Goal: Transaction & Acquisition: Purchase product/service

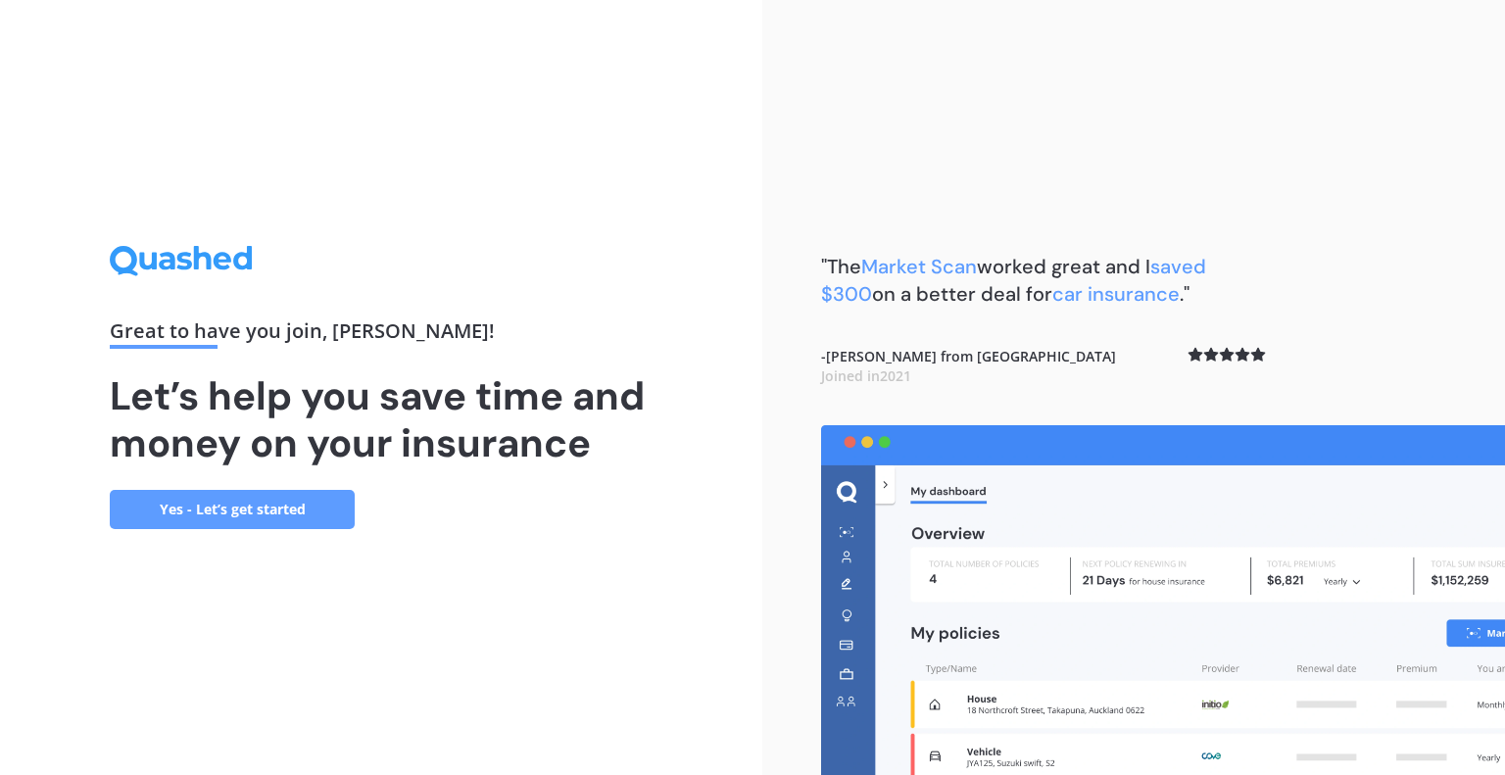
click at [220, 495] on link "Yes - Let’s get started" at bounding box center [232, 509] width 245 height 39
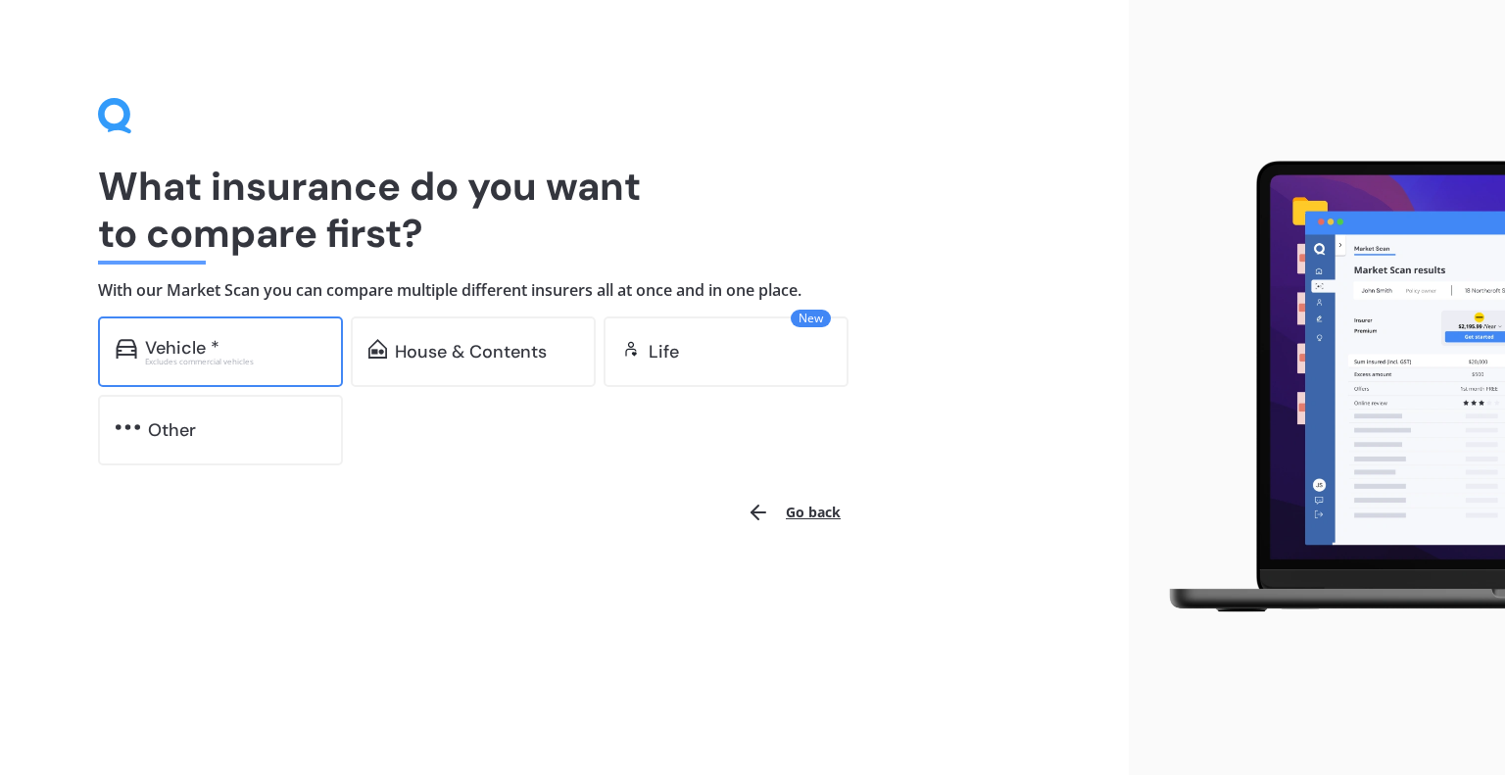
click at [154, 358] on div "Excludes commercial vehicles" at bounding box center [235, 362] width 180 height 8
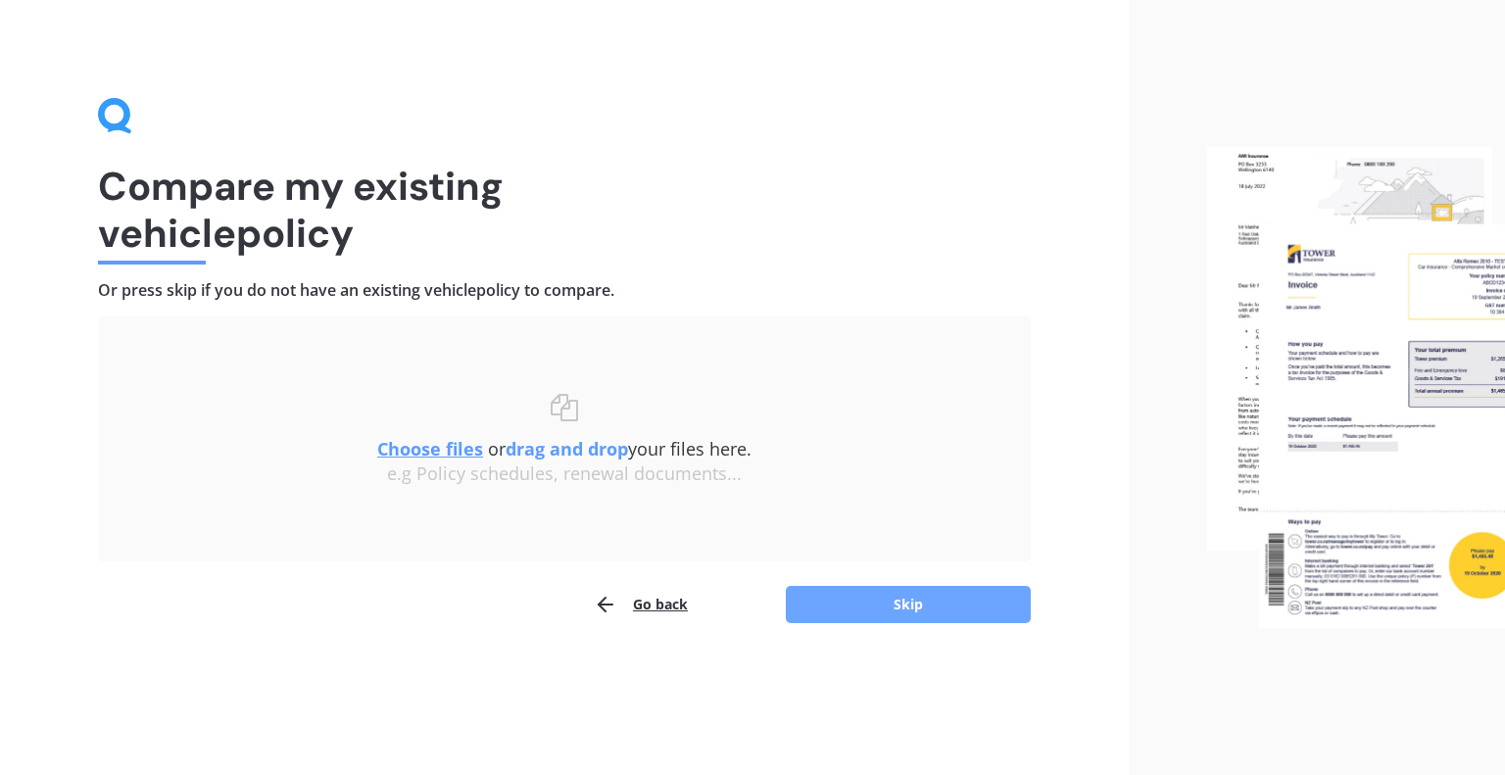
click at [894, 605] on button "Skip" at bounding box center [908, 604] width 245 height 37
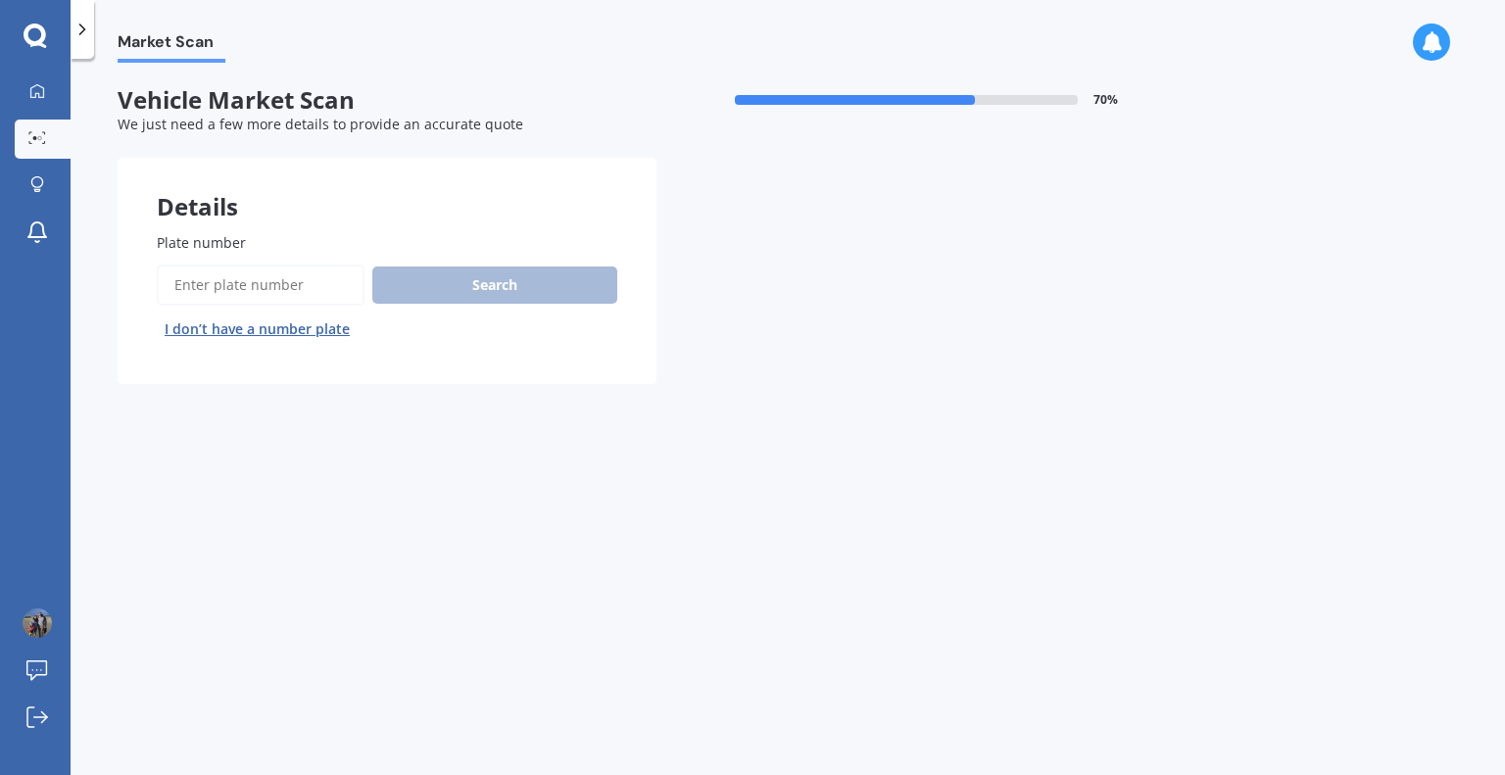
click at [266, 281] on input "Plate number" at bounding box center [261, 284] width 208 height 41
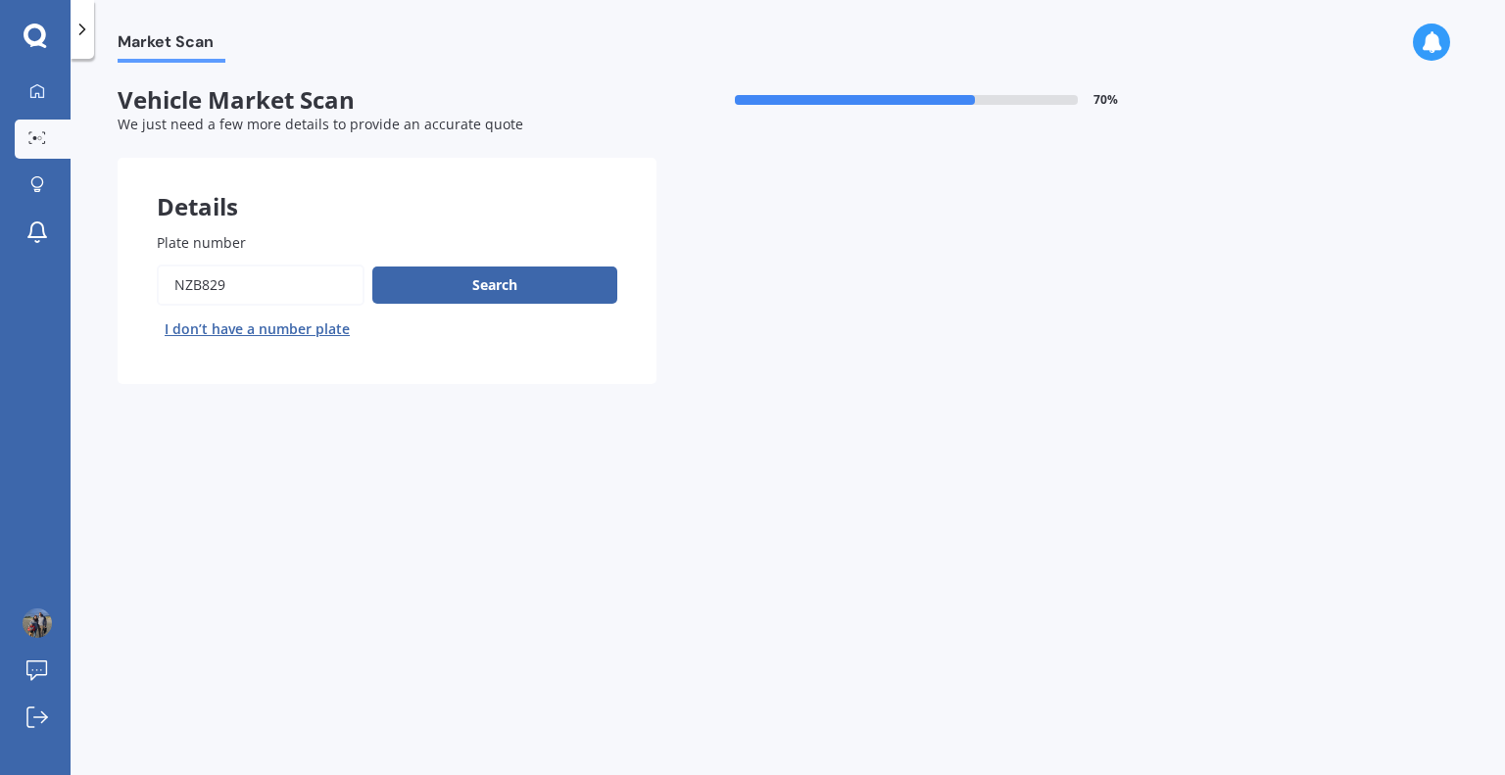
type input "NZB829"
click at [504, 270] on button "Search" at bounding box center [494, 284] width 245 height 37
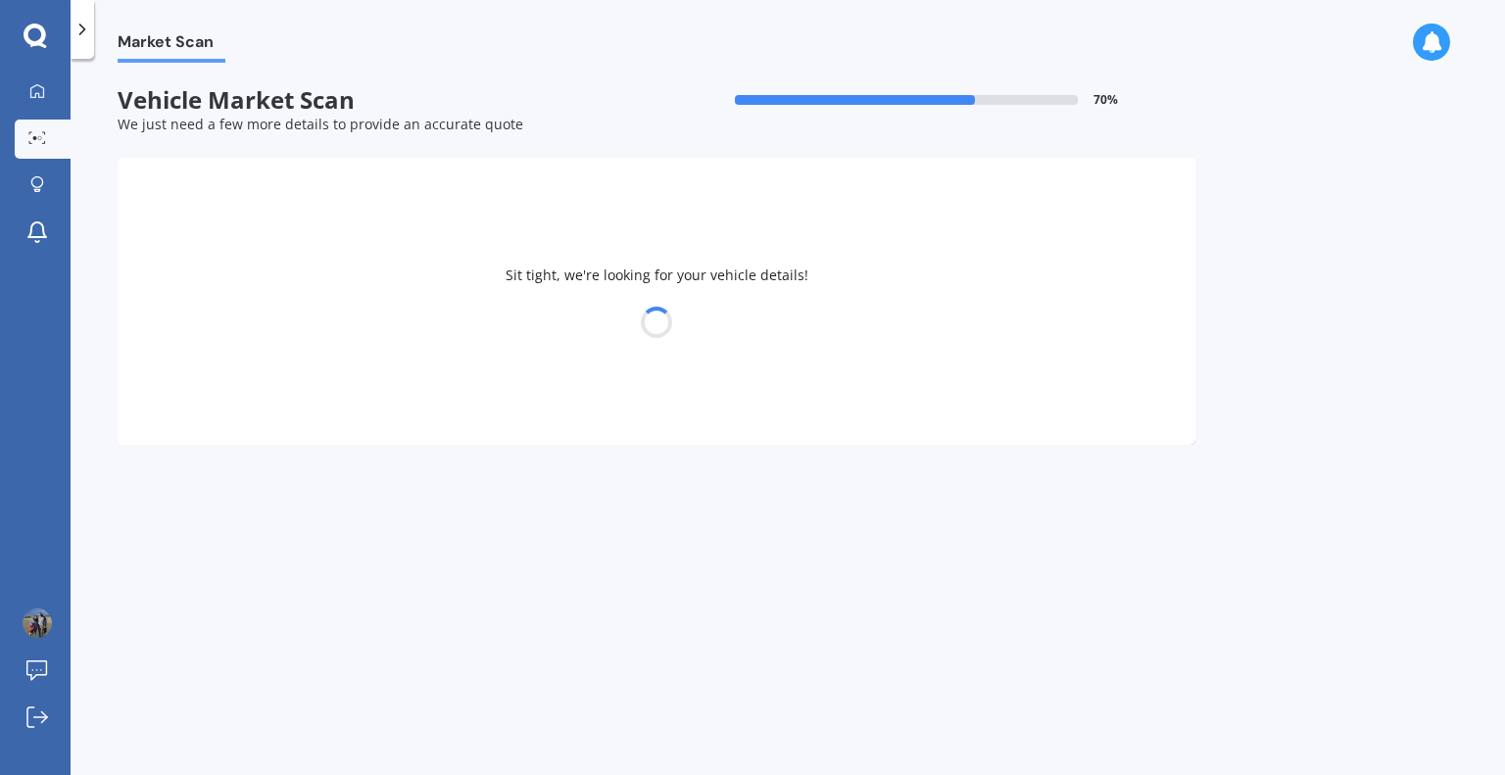
select select "TESLA"
select select "3"
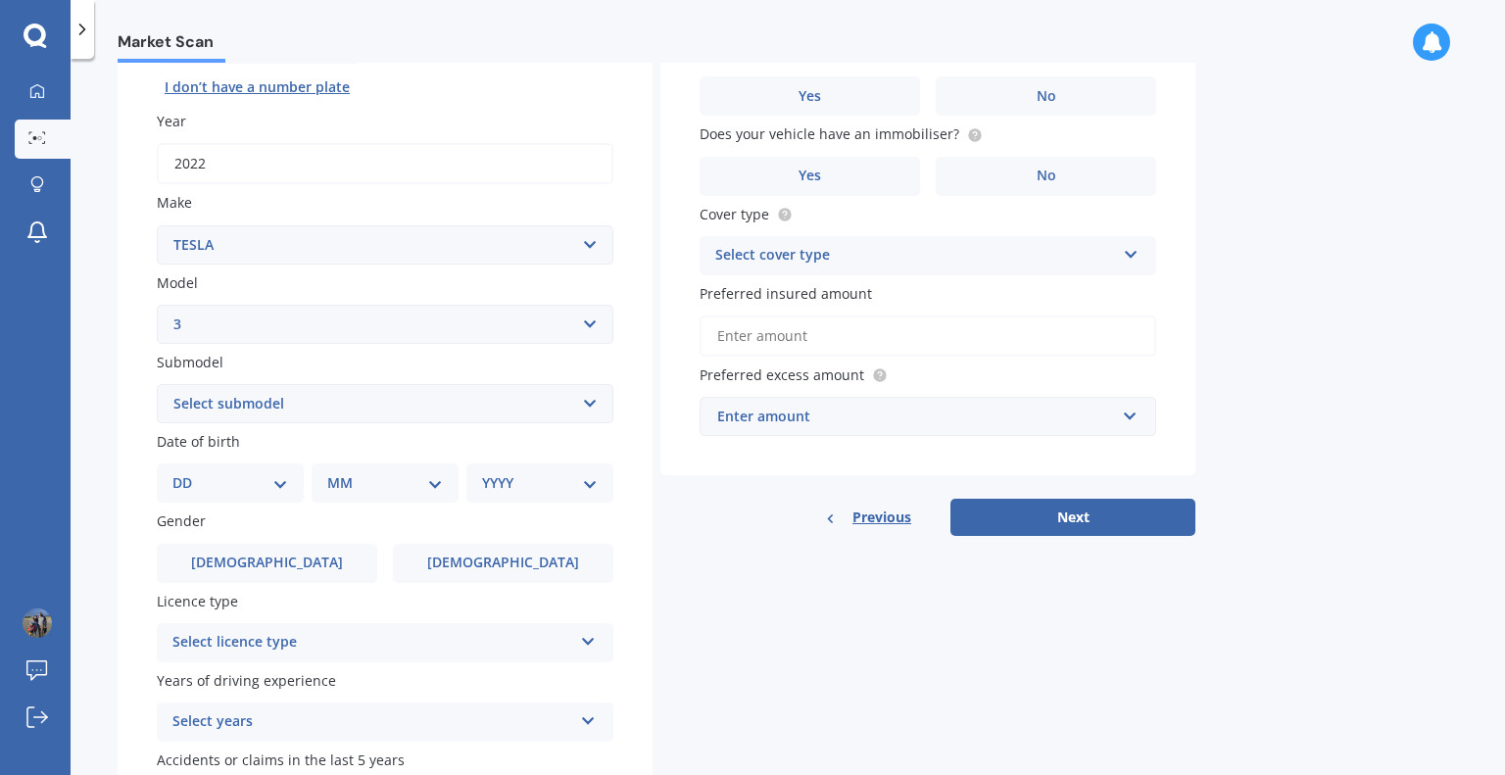
scroll to position [243, 0]
click at [195, 406] on select "Select submodel EV" at bounding box center [385, 402] width 457 height 39
select select "EV"
click at [157, 383] on select "Select submodel EV" at bounding box center [385, 402] width 457 height 39
click at [192, 476] on select "DD 01 02 03 04 05 06 07 08 09 10 11 12 13 14 15 16 17 18 19 20 21 22 23 24 25 2…" at bounding box center [230, 482] width 116 height 22
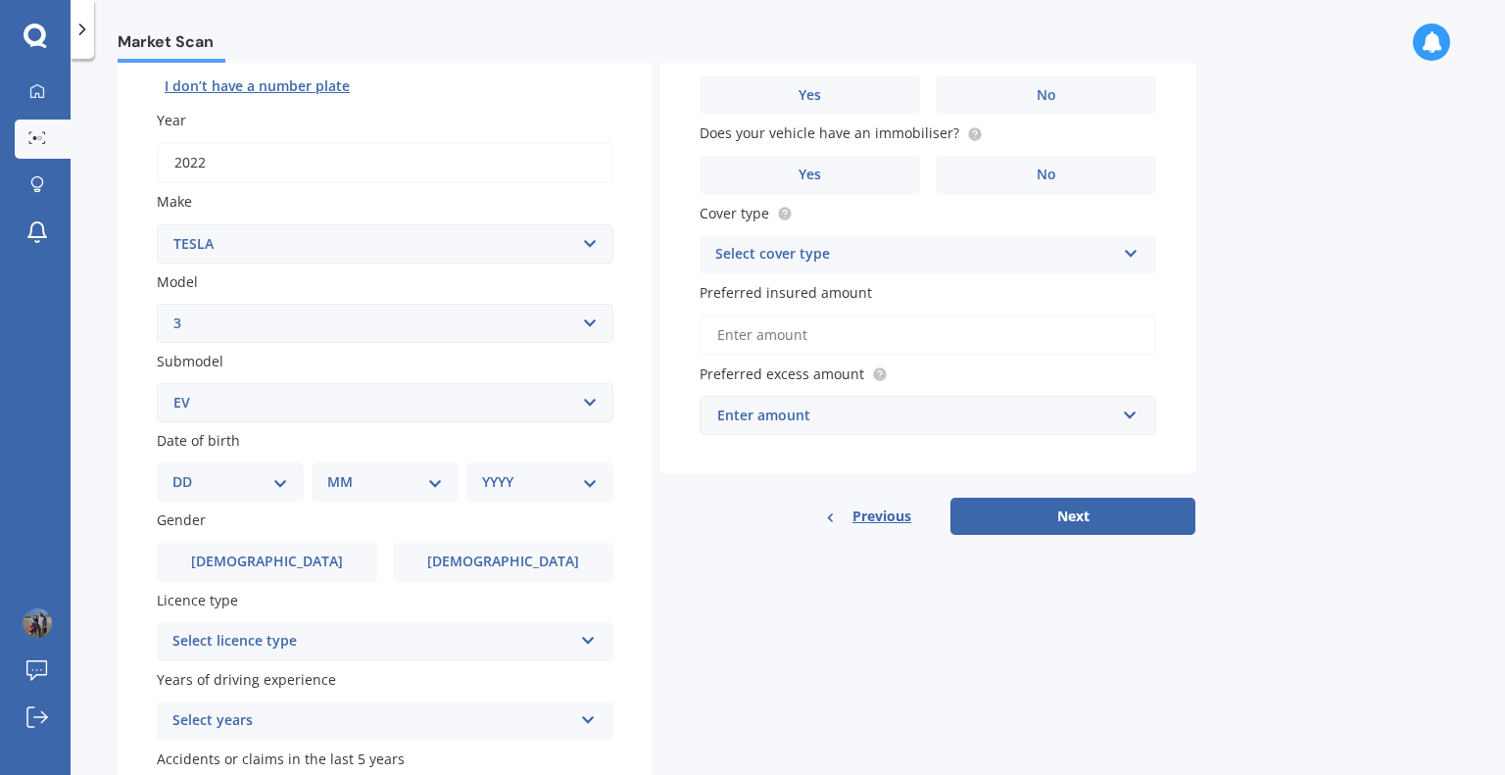
select select "11"
click at [188, 471] on select "DD 01 02 03 04 05 06 07 08 09 10 11 12 13 14 15 16 17 18 19 20 21 22 23 24 25 2…" at bounding box center [230, 482] width 116 height 22
click at [350, 487] on select "MM 01 02 03 04 05 06 07 08 09 10 11 12" at bounding box center [389, 482] width 108 height 22
select select "07"
click at [335, 471] on select "MM 01 02 03 04 05 06 07 08 09 10 11 12" at bounding box center [389, 482] width 108 height 22
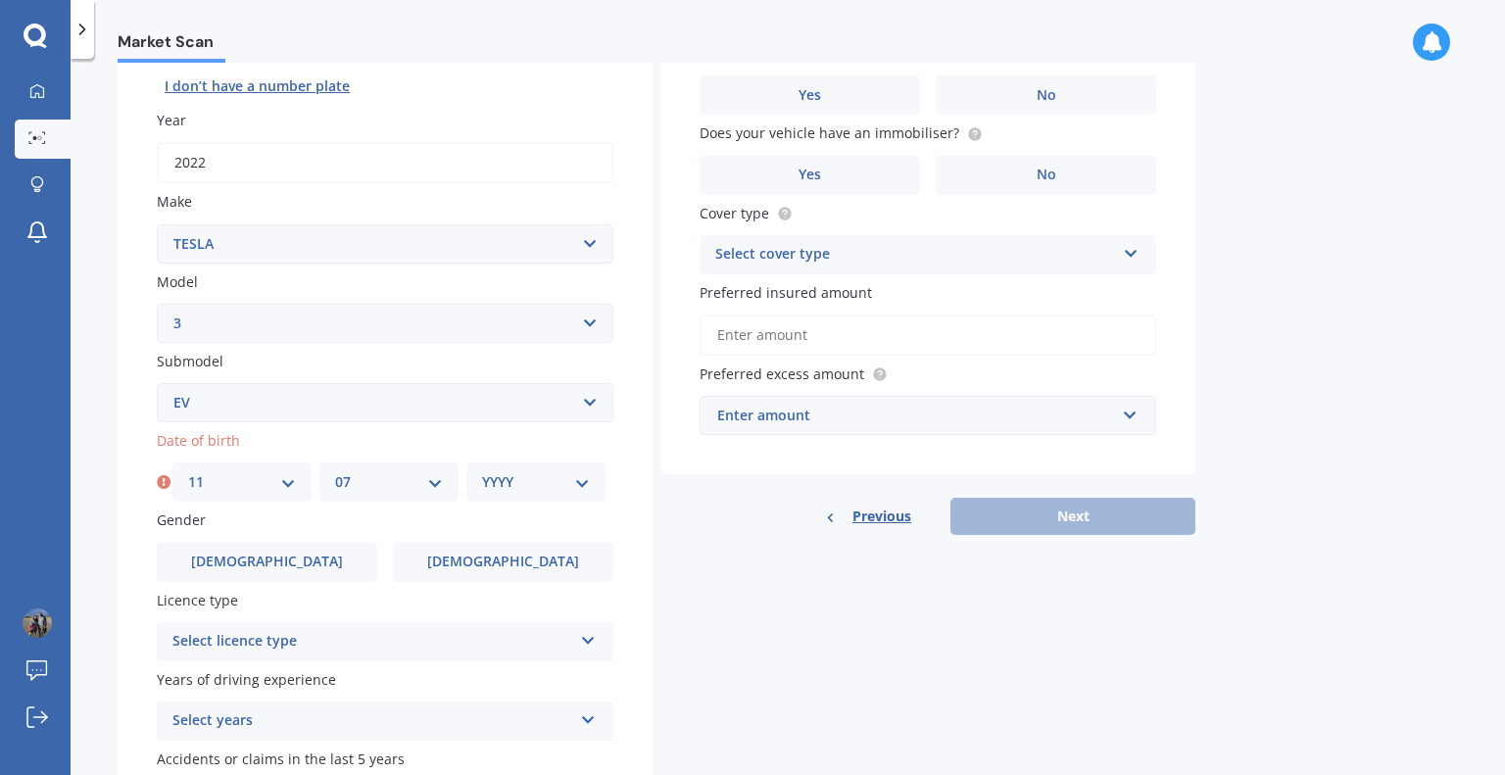
click at [531, 471] on select "YYYY 2025 2024 2023 2022 2021 2020 2019 2018 2017 2016 2015 2014 2013 2012 2011…" at bounding box center [536, 482] width 108 height 22
select select "1982"
click at [482, 471] on select "YYYY 2025 2024 2023 2022 2021 2020 2019 2018 2017 2016 2015 2014 2013 2012 2011…" at bounding box center [536, 482] width 108 height 22
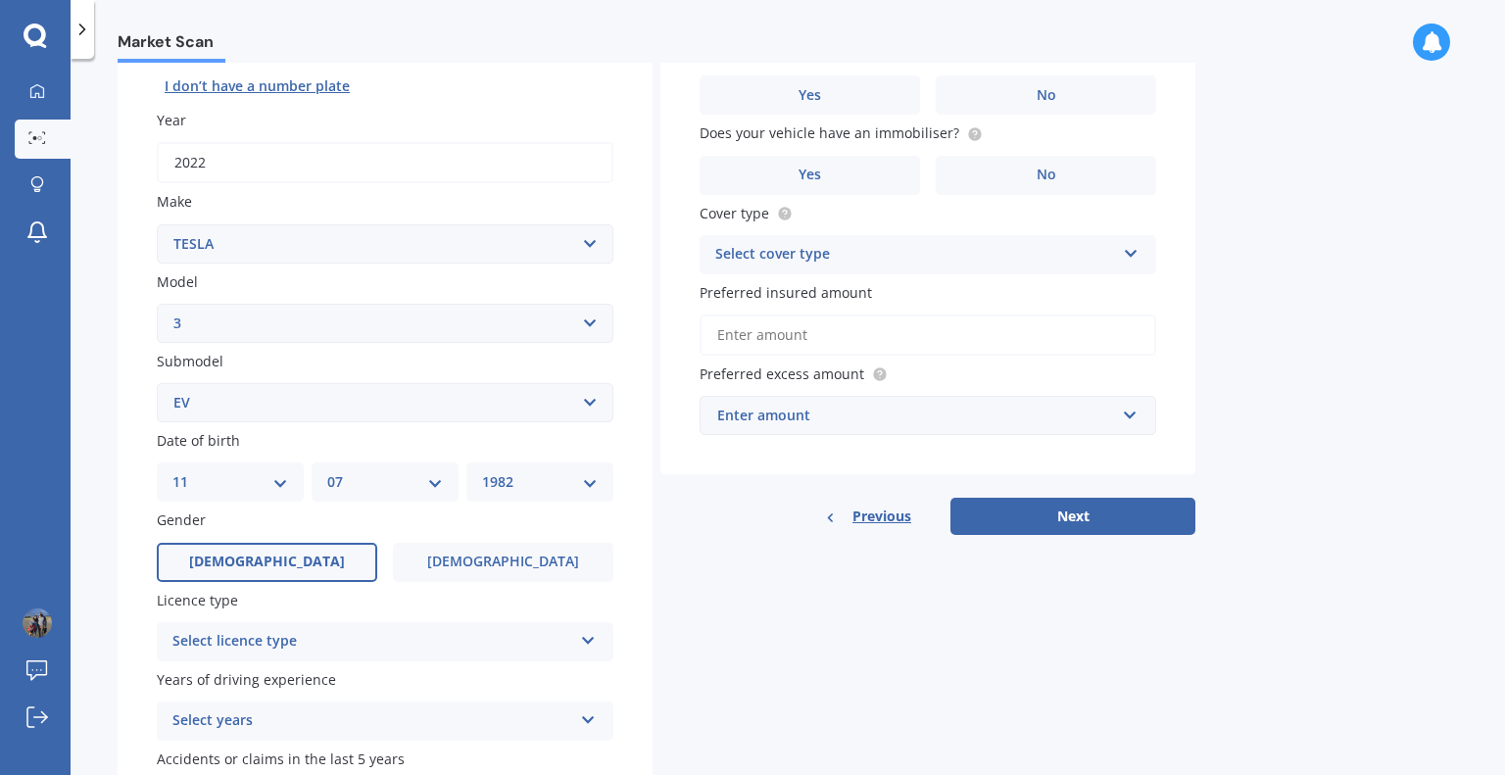
click at [226, 553] on label "[DEMOGRAPHIC_DATA]" at bounding box center [267, 562] width 220 height 39
click at [0, 0] on input "[DEMOGRAPHIC_DATA]" at bounding box center [0, 0] width 0 height 0
click at [187, 639] on div "Select licence type" at bounding box center [372, 642] width 400 height 24
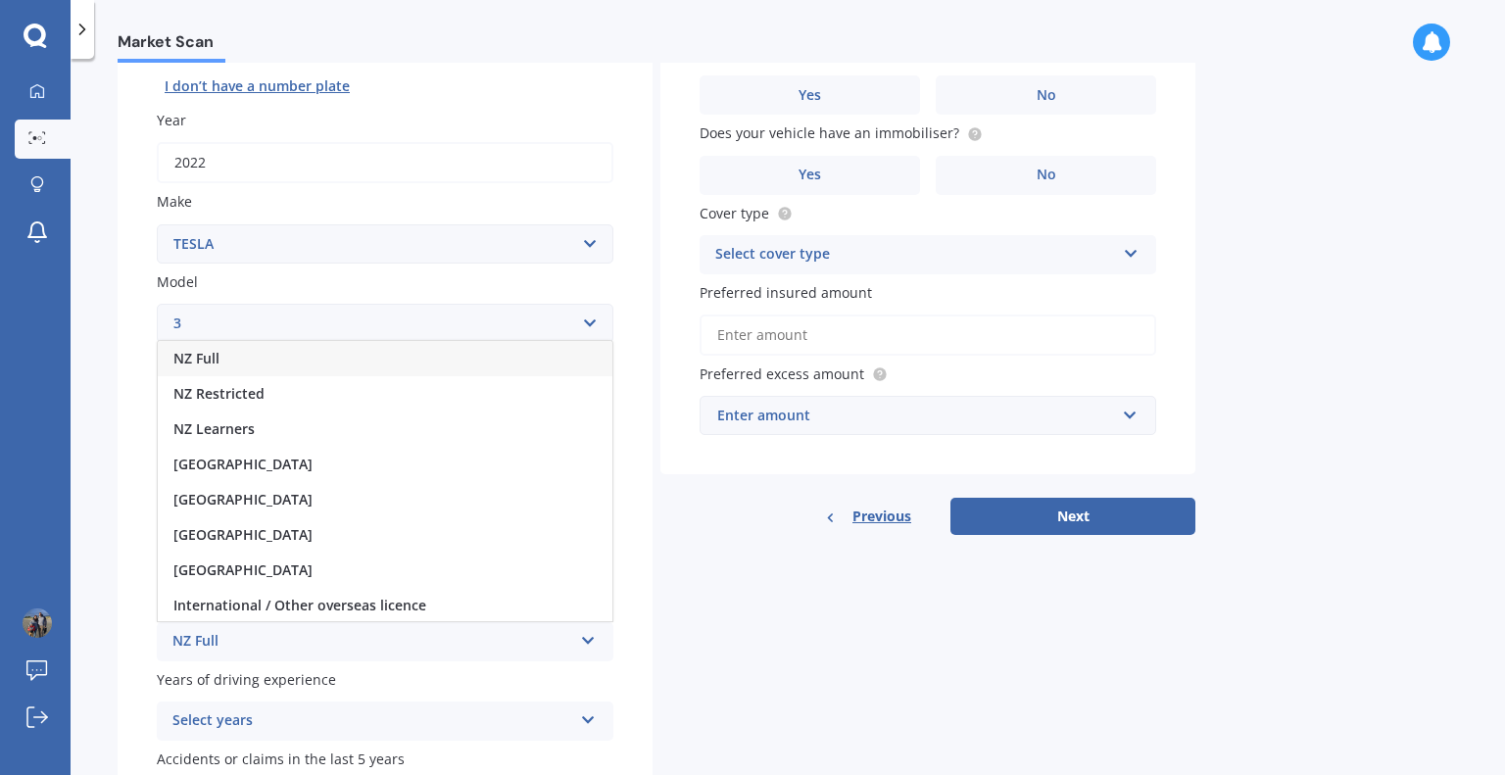
click at [195, 366] on span "NZ Full" at bounding box center [196, 358] width 46 height 19
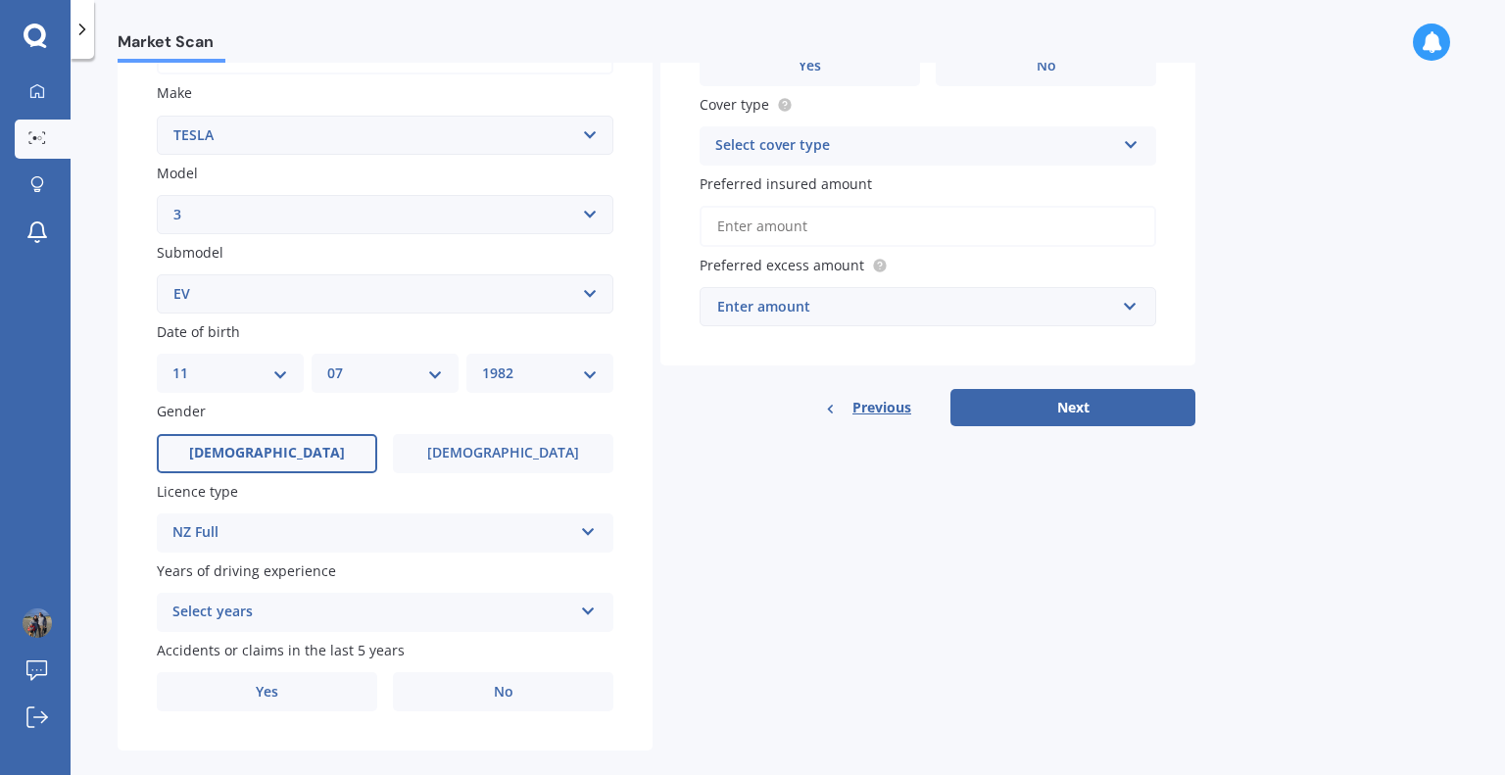
scroll to position [378, 0]
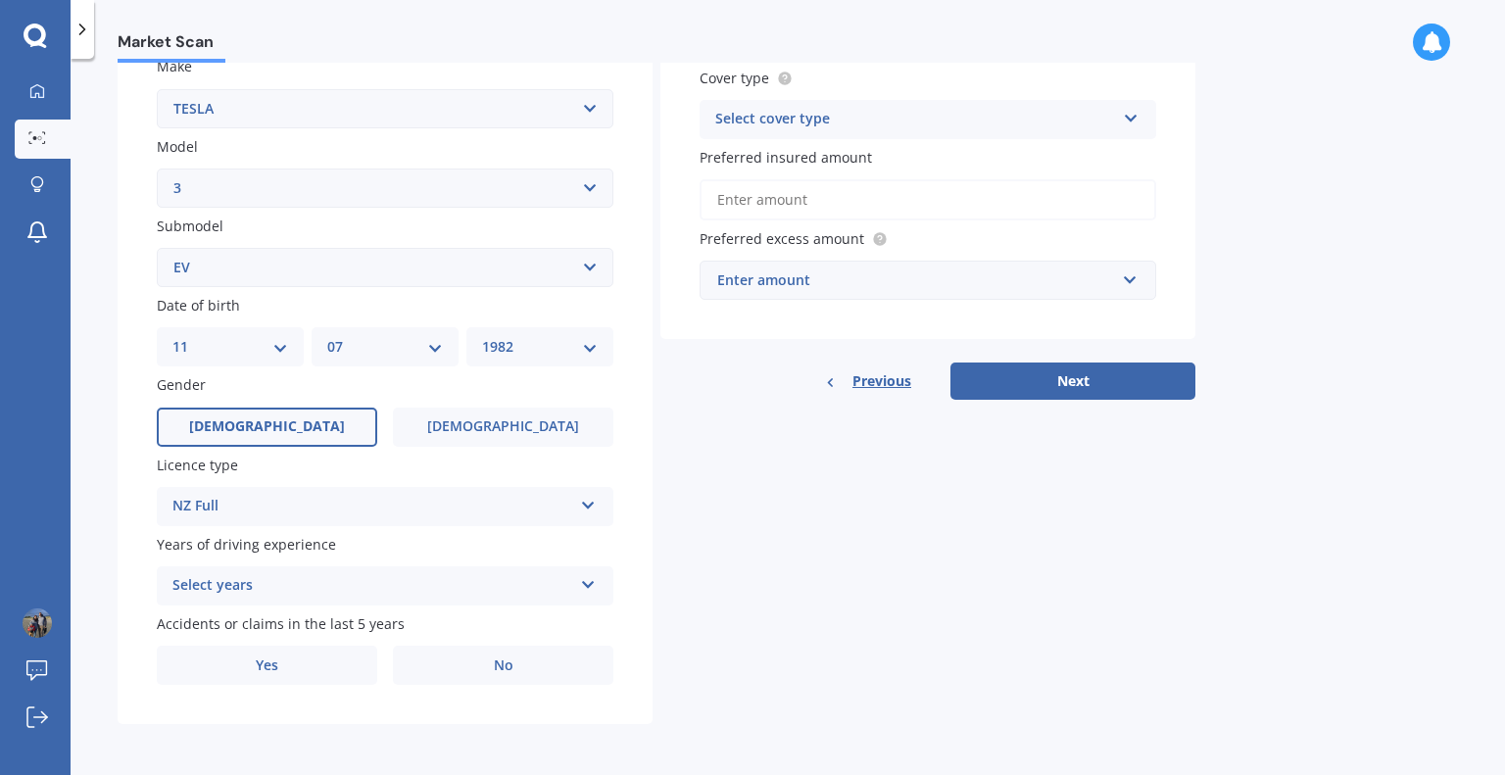
click at [217, 581] on div "Select years" at bounding box center [372, 586] width 400 height 24
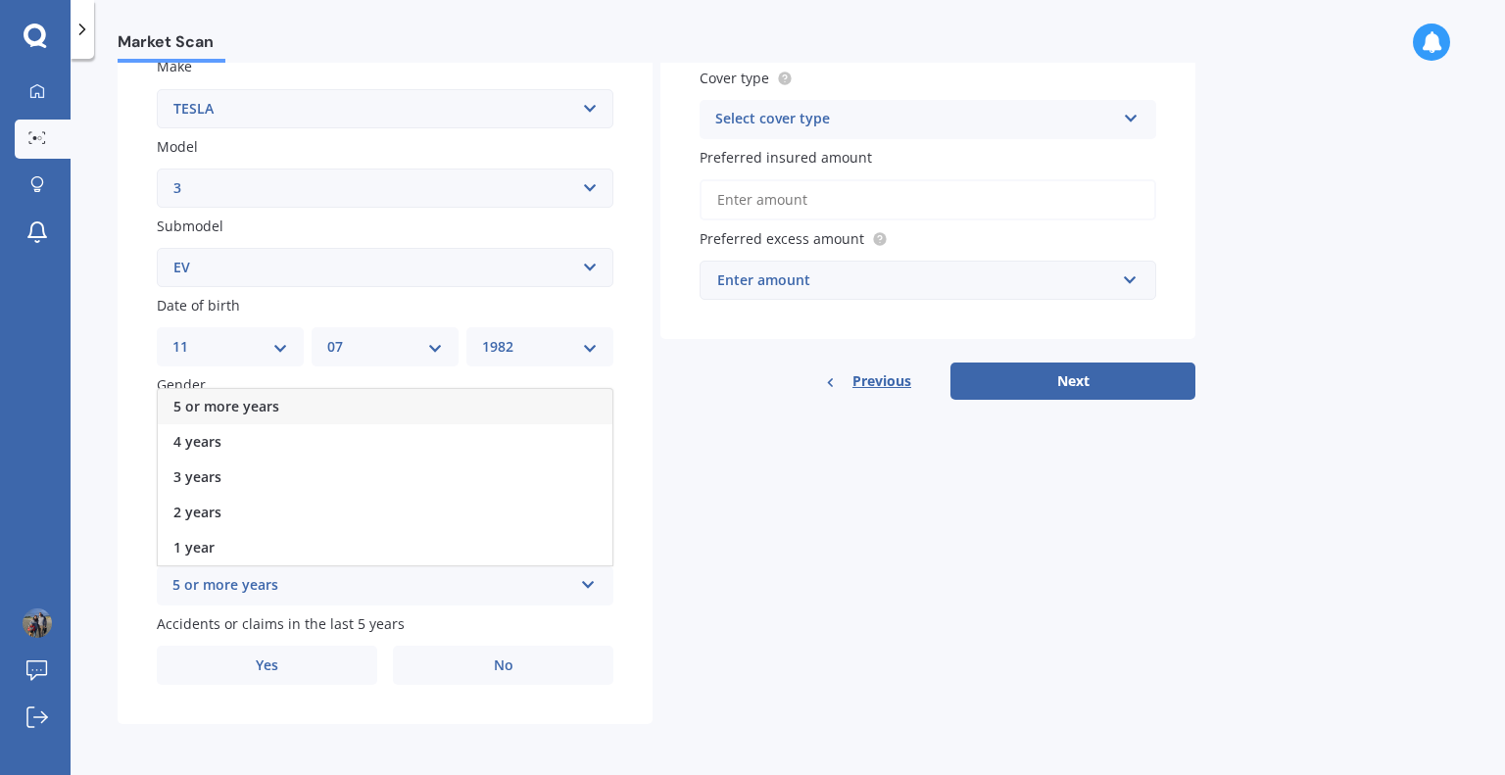
click at [192, 407] on span "5 or more years" at bounding box center [226, 406] width 106 height 19
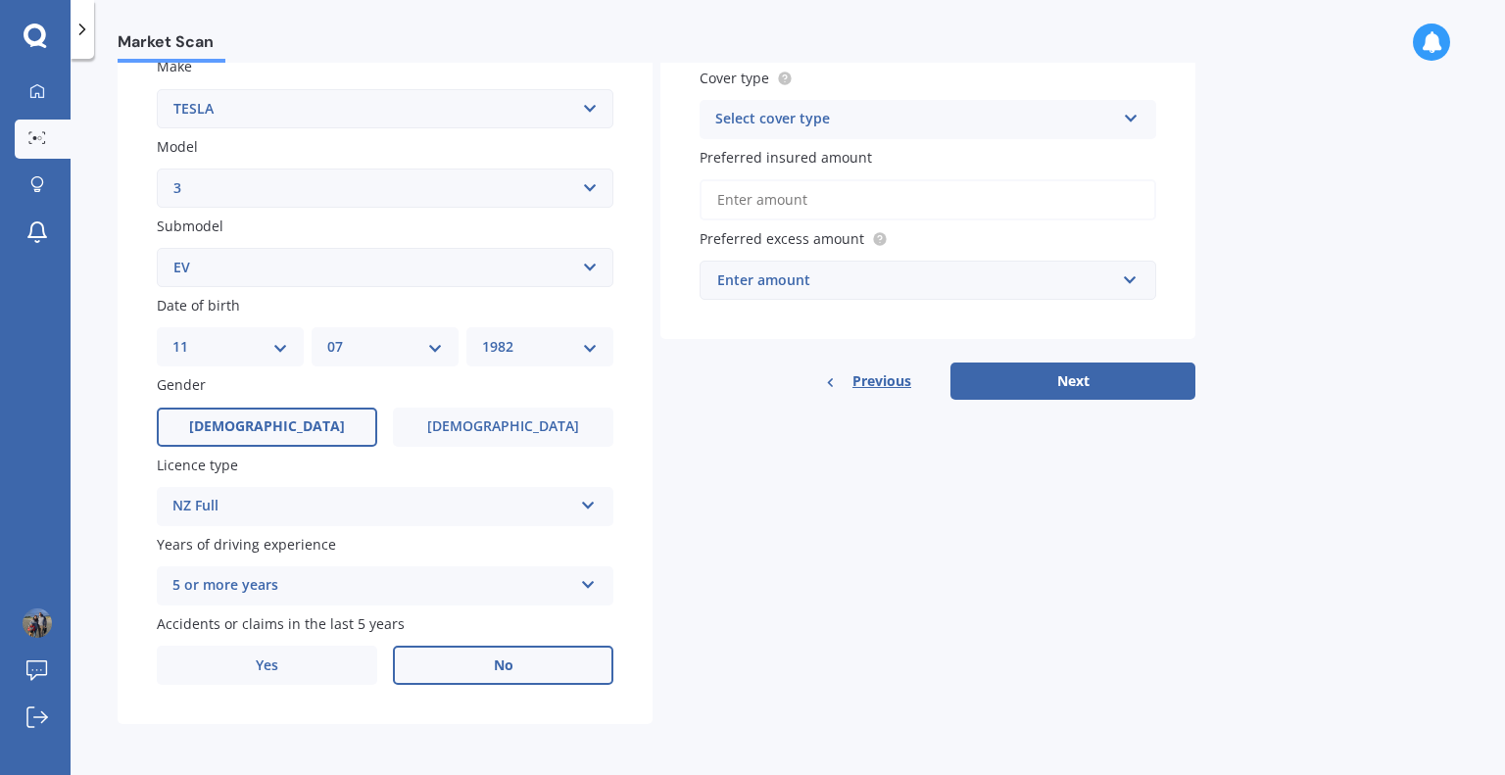
click at [513, 677] on label "No" at bounding box center [503, 665] width 220 height 39
click at [0, 0] on input "No" at bounding box center [0, 0] width 0 height 0
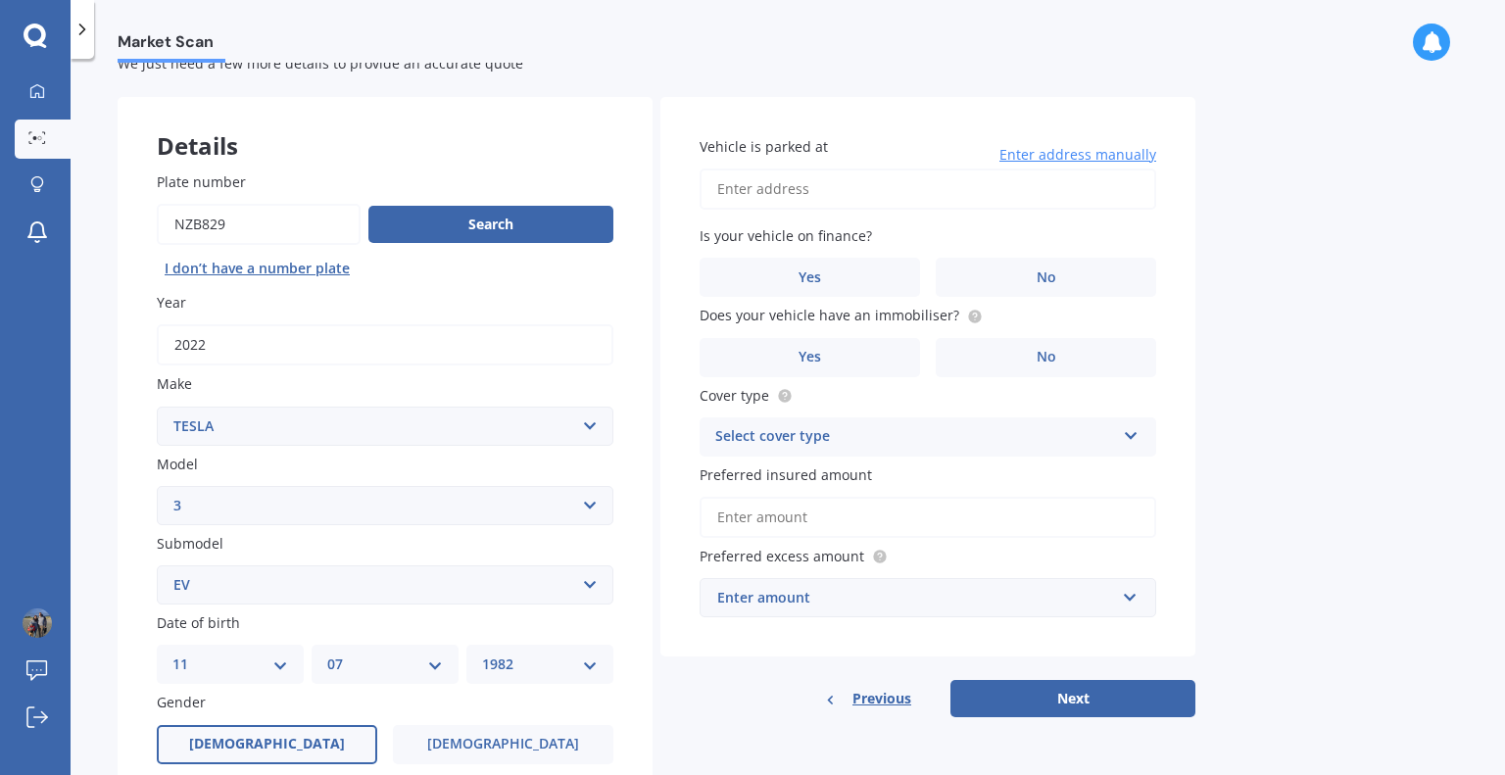
scroll to position [0, 0]
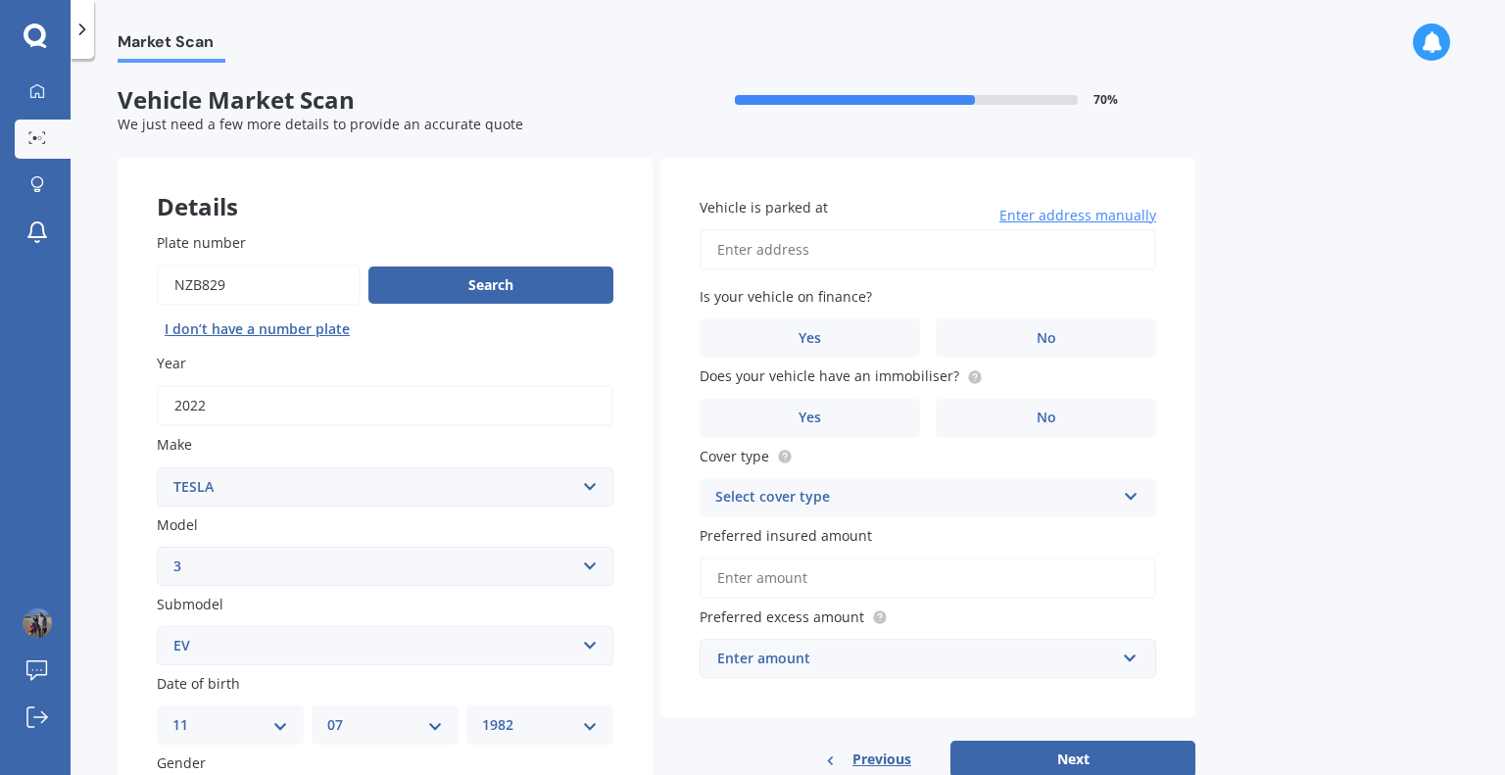
click at [842, 252] on input "Vehicle is parked at" at bounding box center [927, 249] width 457 height 41
type input "[STREET_ADDRESS]"
click at [1047, 335] on span "No" at bounding box center [1046, 338] width 20 height 17
click at [0, 0] on input "No" at bounding box center [0, 0] width 0 height 0
click at [968, 371] on circle at bounding box center [974, 376] width 13 height 13
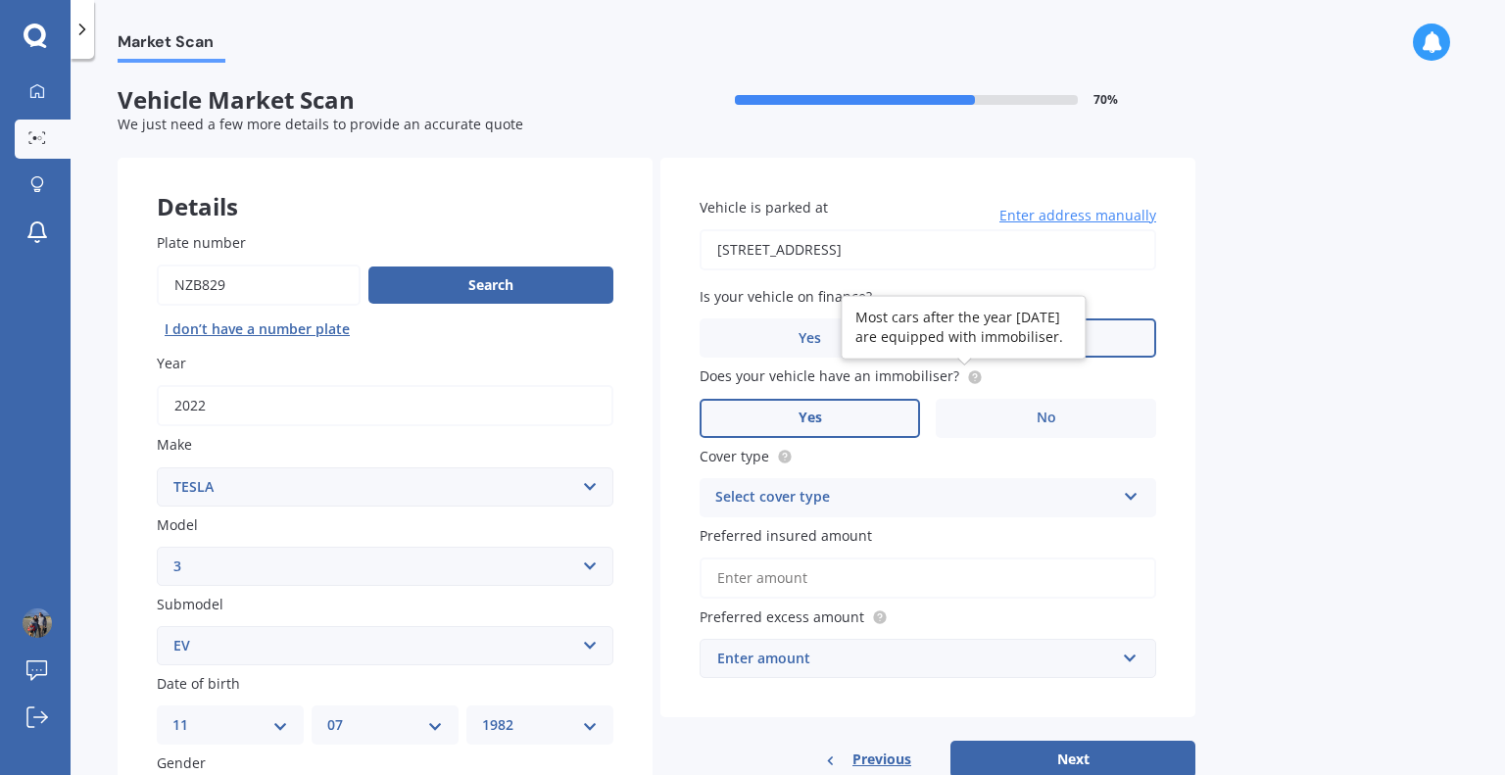
click at [852, 427] on label "Yes" at bounding box center [809, 418] width 220 height 39
click at [0, 0] on input "Yes" at bounding box center [0, 0] width 0 height 0
click at [891, 501] on div "Select cover type" at bounding box center [915, 498] width 400 height 24
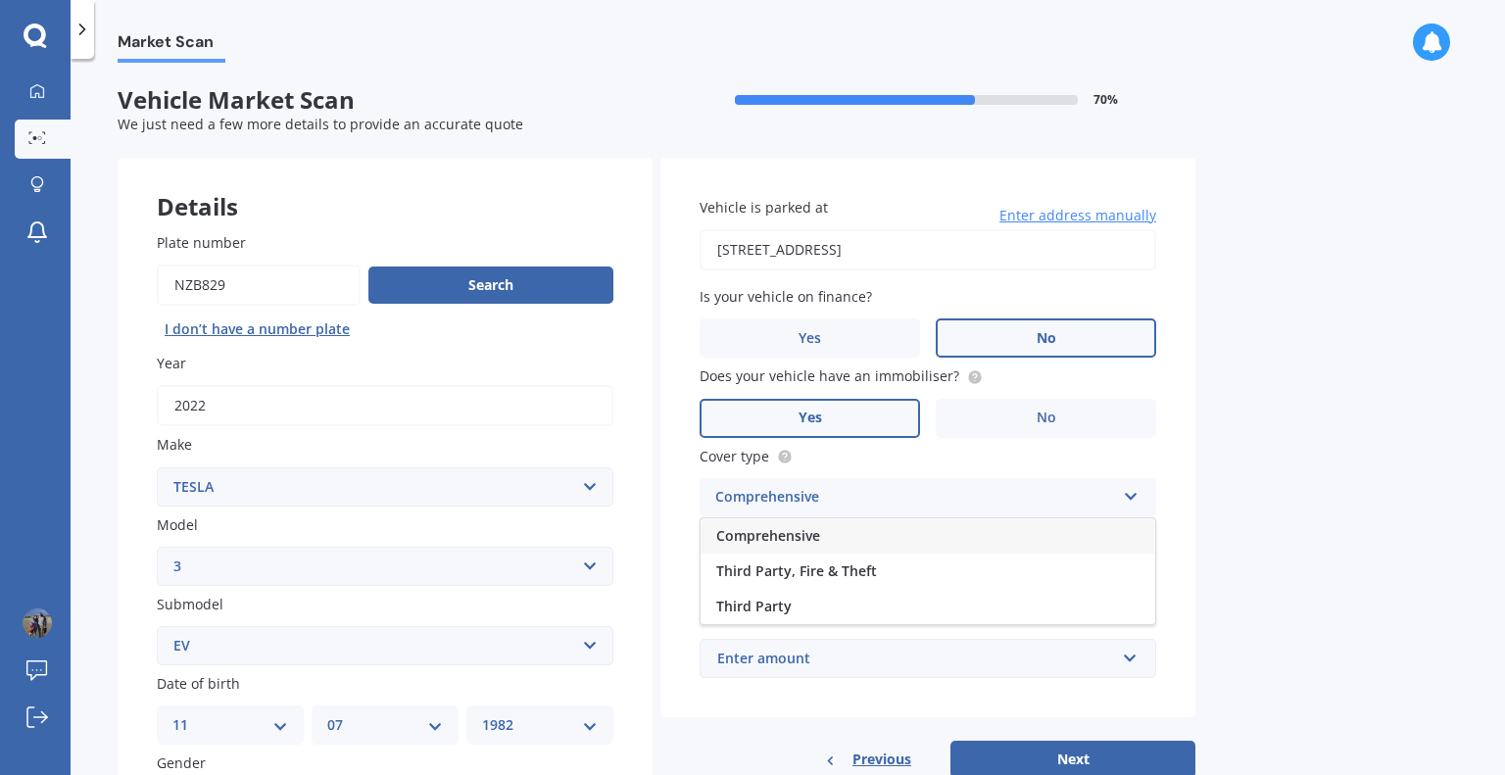
click at [842, 541] on div "Comprehensive" at bounding box center [927, 535] width 455 height 35
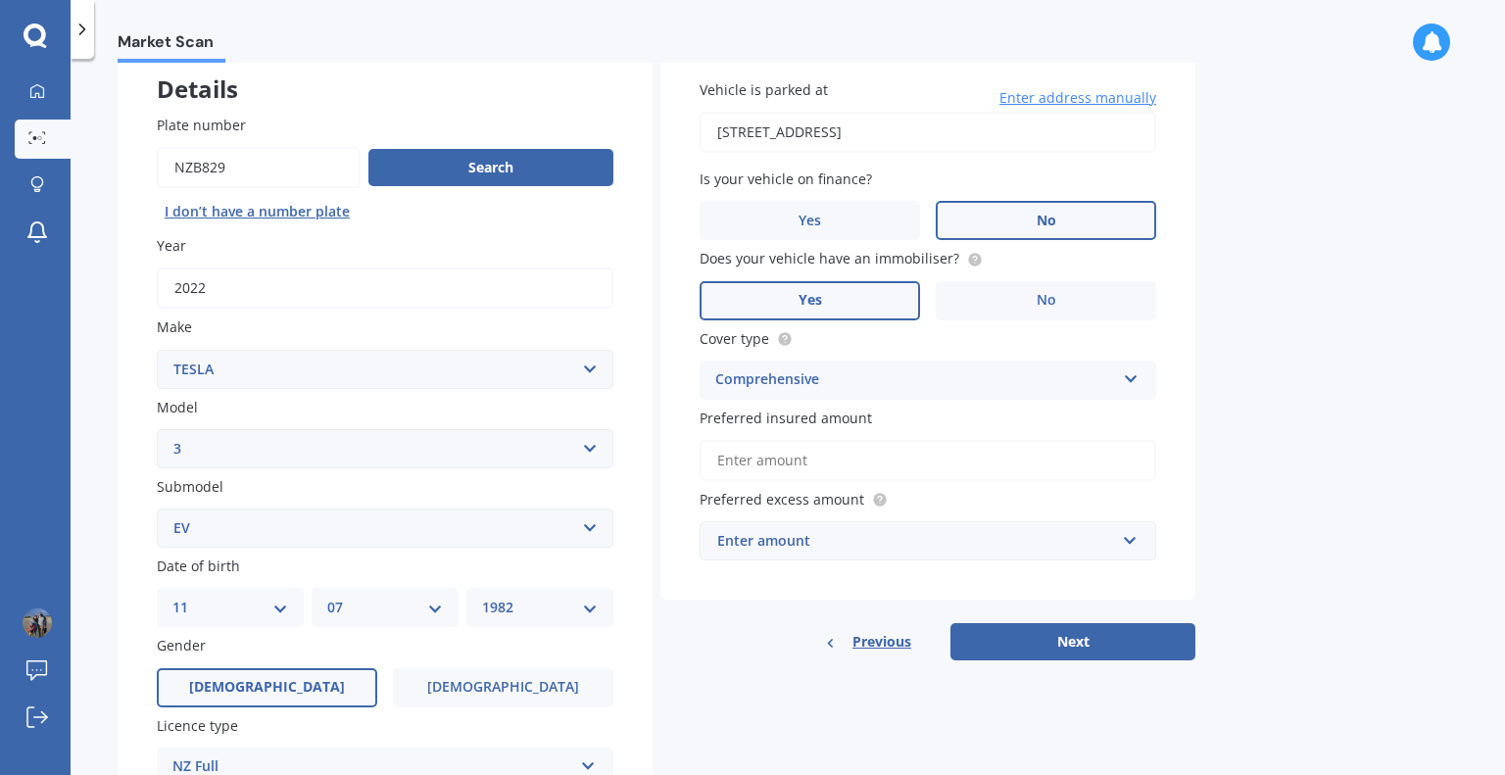
scroll to position [120, 0]
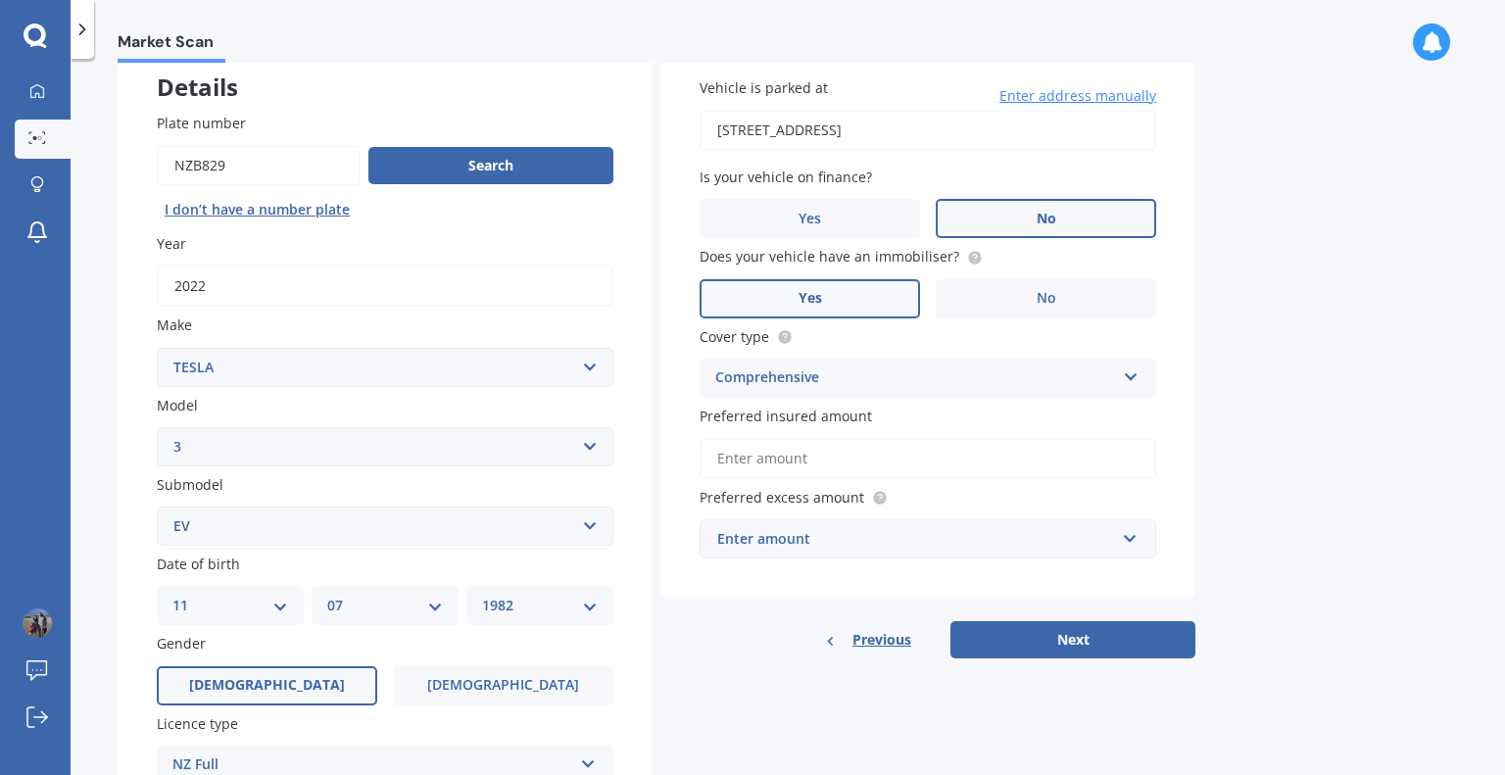
click at [895, 545] on div "Enter amount" at bounding box center [916, 539] width 398 height 22
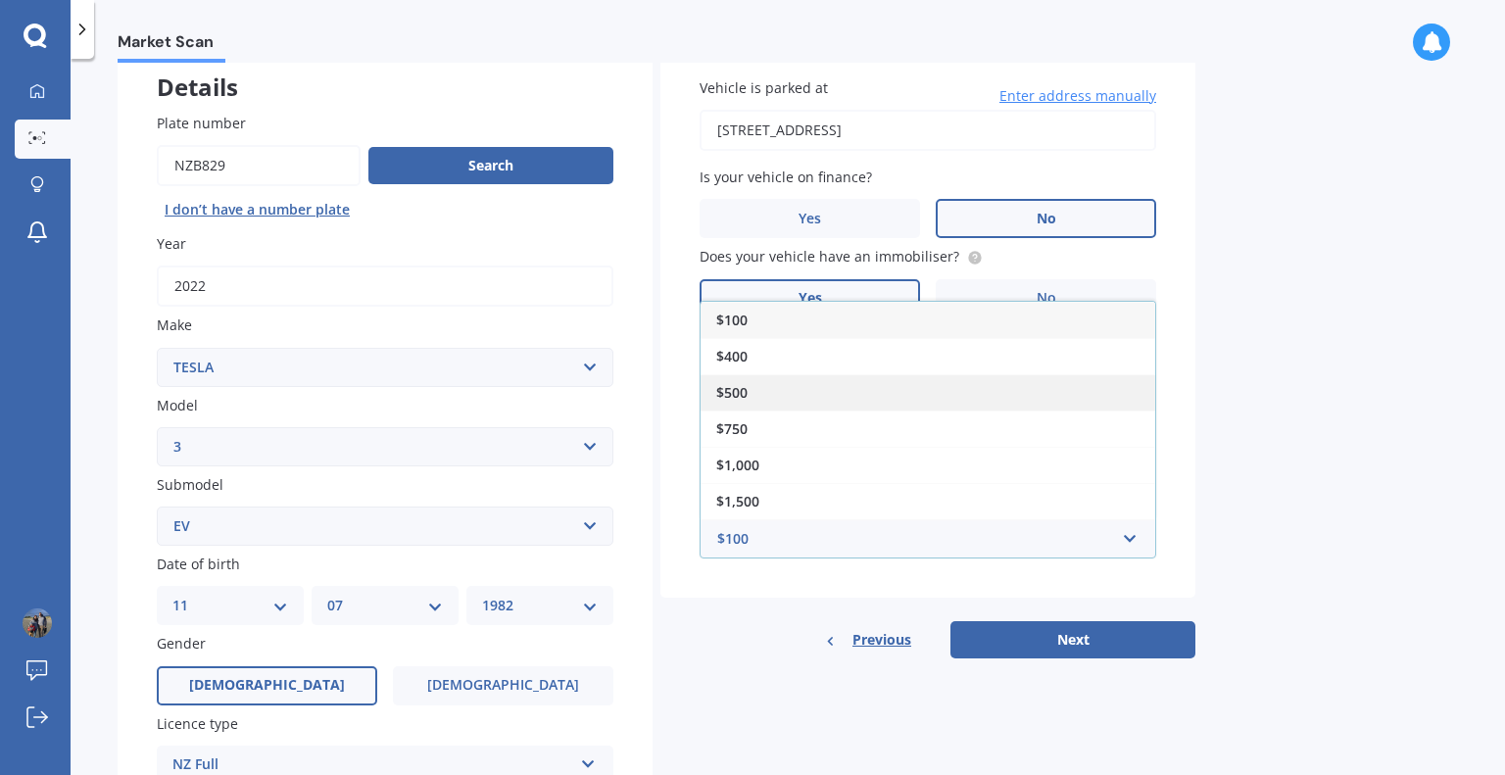
click at [761, 398] on div "$500" at bounding box center [927, 392] width 455 height 36
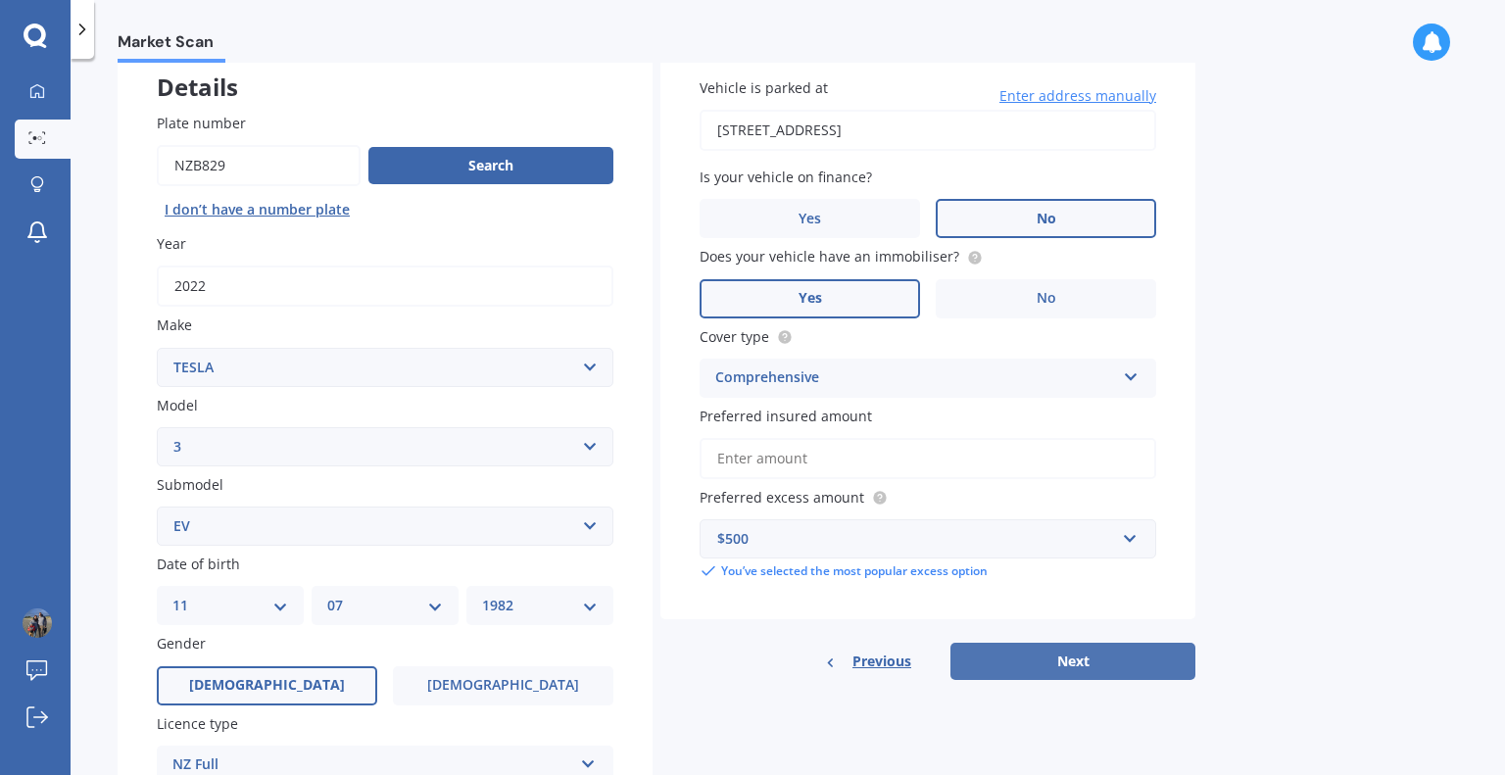
click at [1161, 661] on button "Next" at bounding box center [1072, 661] width 245 height 37
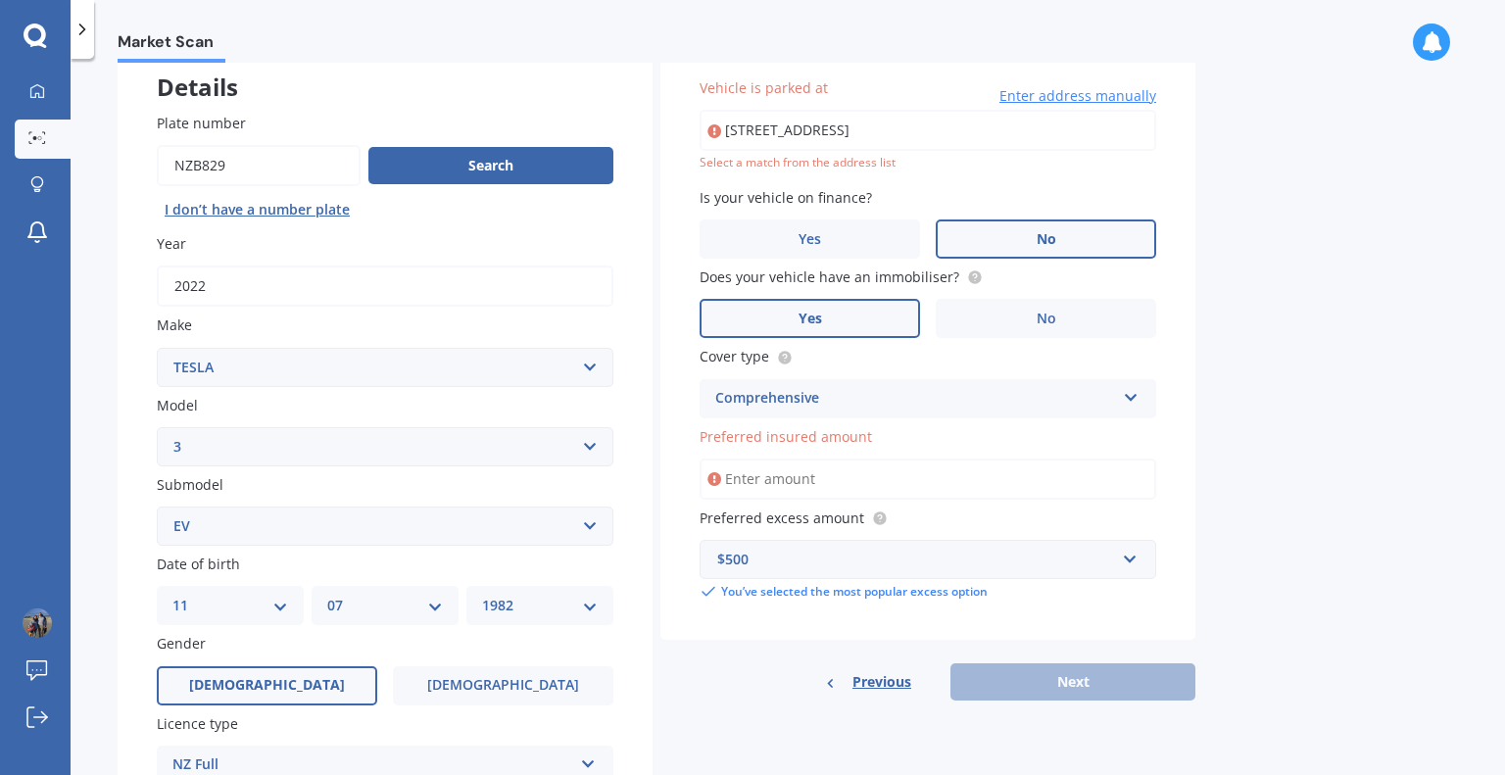
click at [892, 440] on label "Preferred insured amount" at bounding box center [923, 436] width 449 height 21
click at [892, 458] on input "Preferred insured amount" at bounding box center [927, 478] width 457 height 41
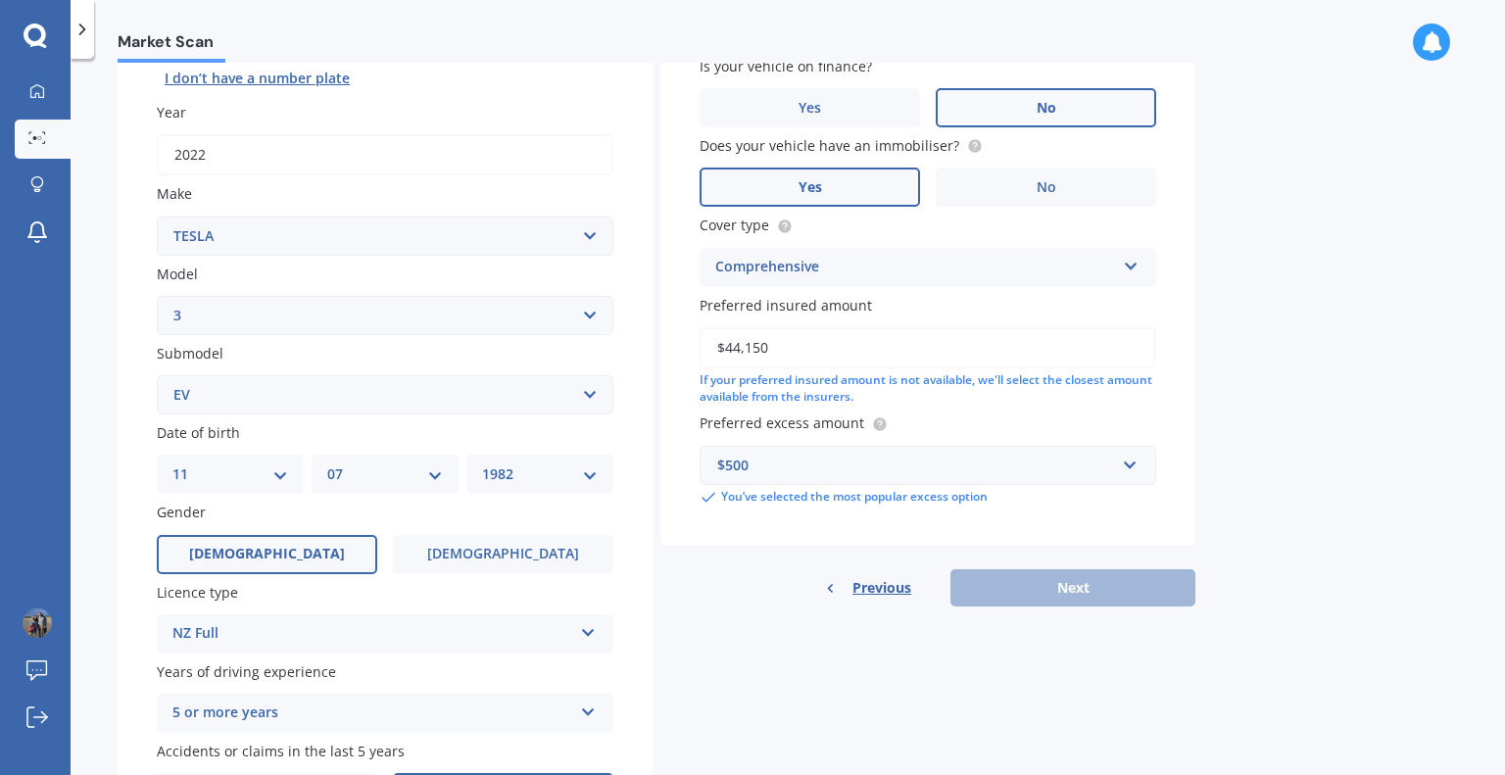
scroll to position [255, 0]
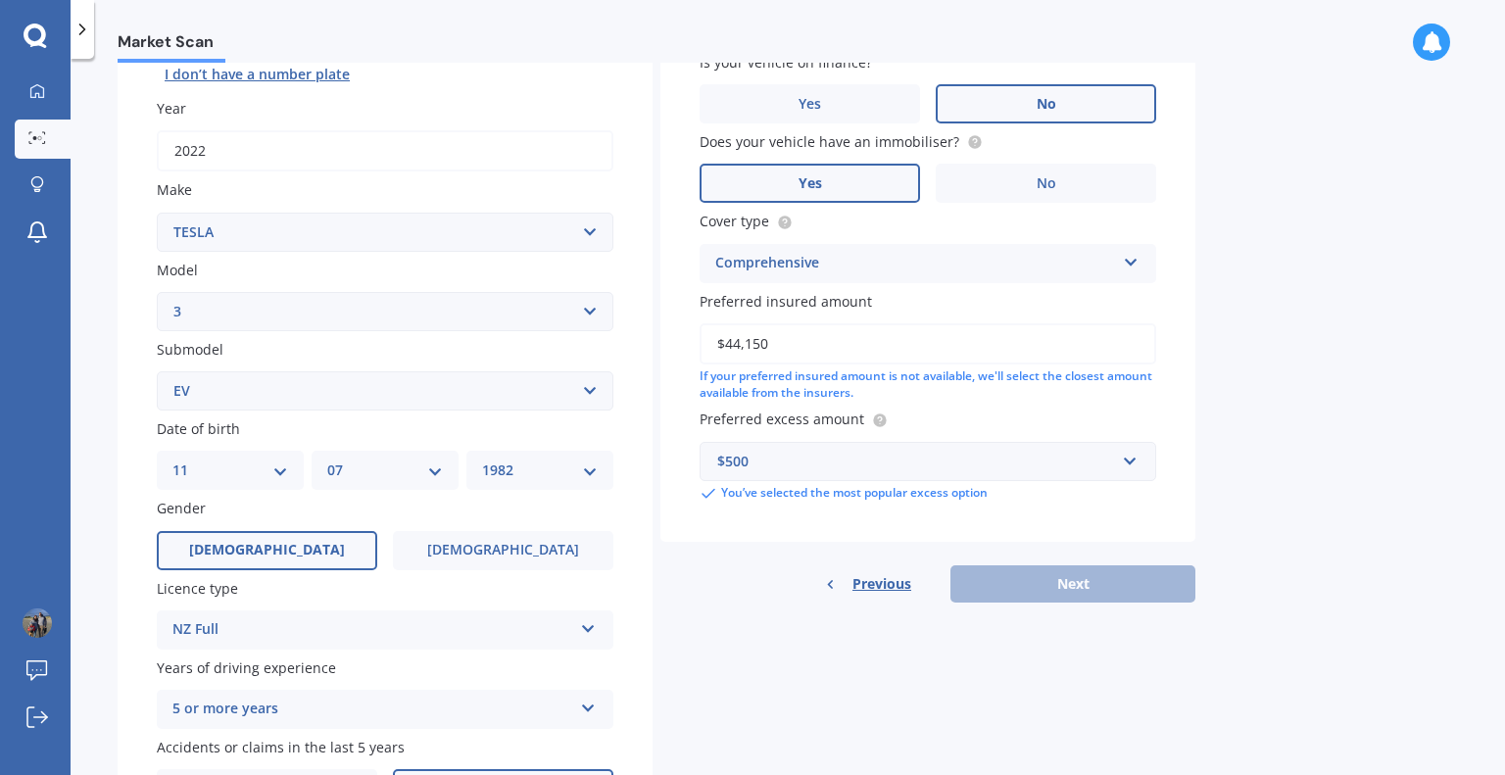
type input "$44,150"
click at [1388, 533] on div "Market Scan Vehicle Market Scan 70 % We just need a few more details to provide…" at bounding box center [788, 421] width 1434 height 716
click at [1310, 602] on div "Market Scan Vehicle Market Scan 70 % We just need a few more details to provide…" at bounding box center [788, 421] width 1434 height 716
click at [1103, 591] on div "Previous Next" at bounding box center [927, 583] width 535 height 37
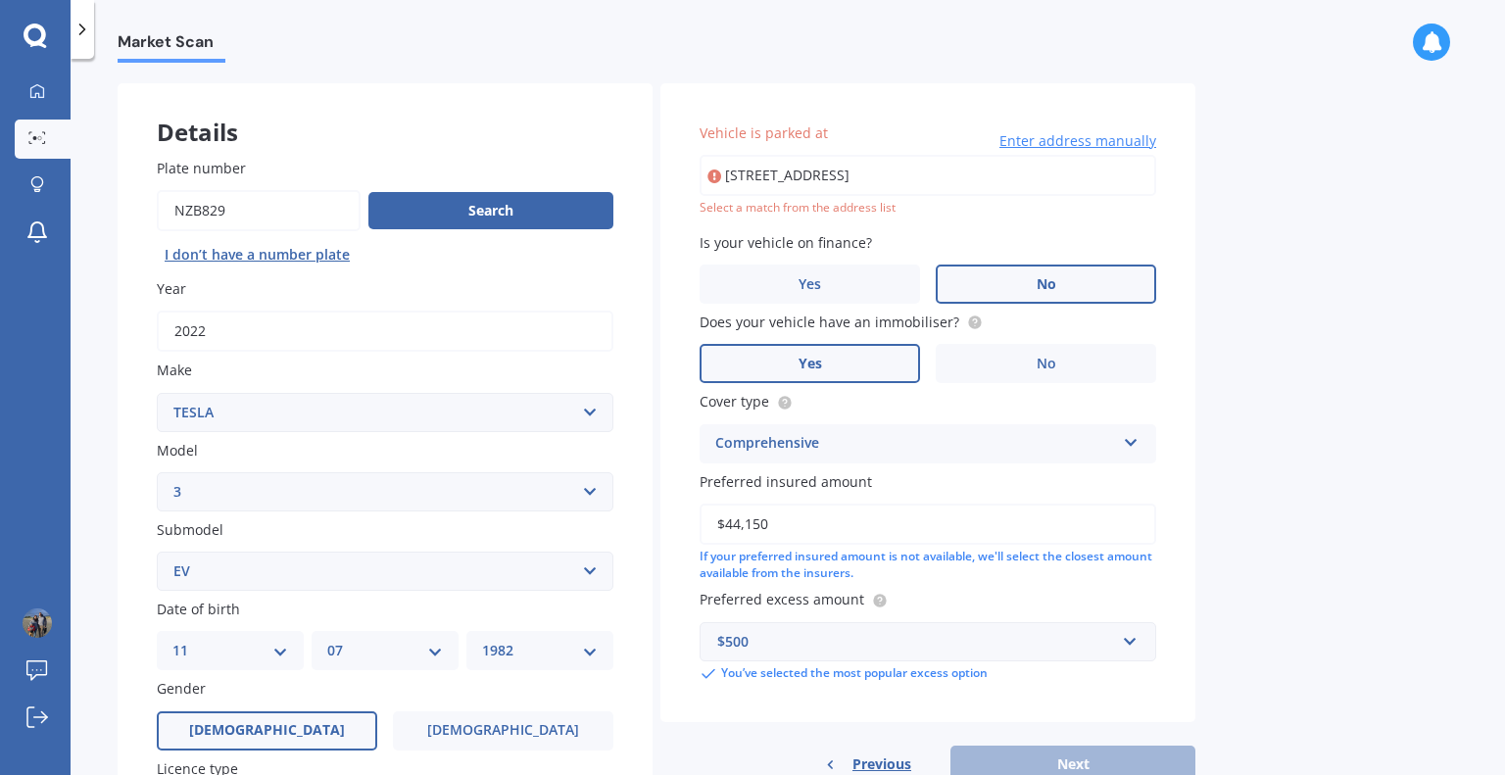
scroll to position [0, 0]
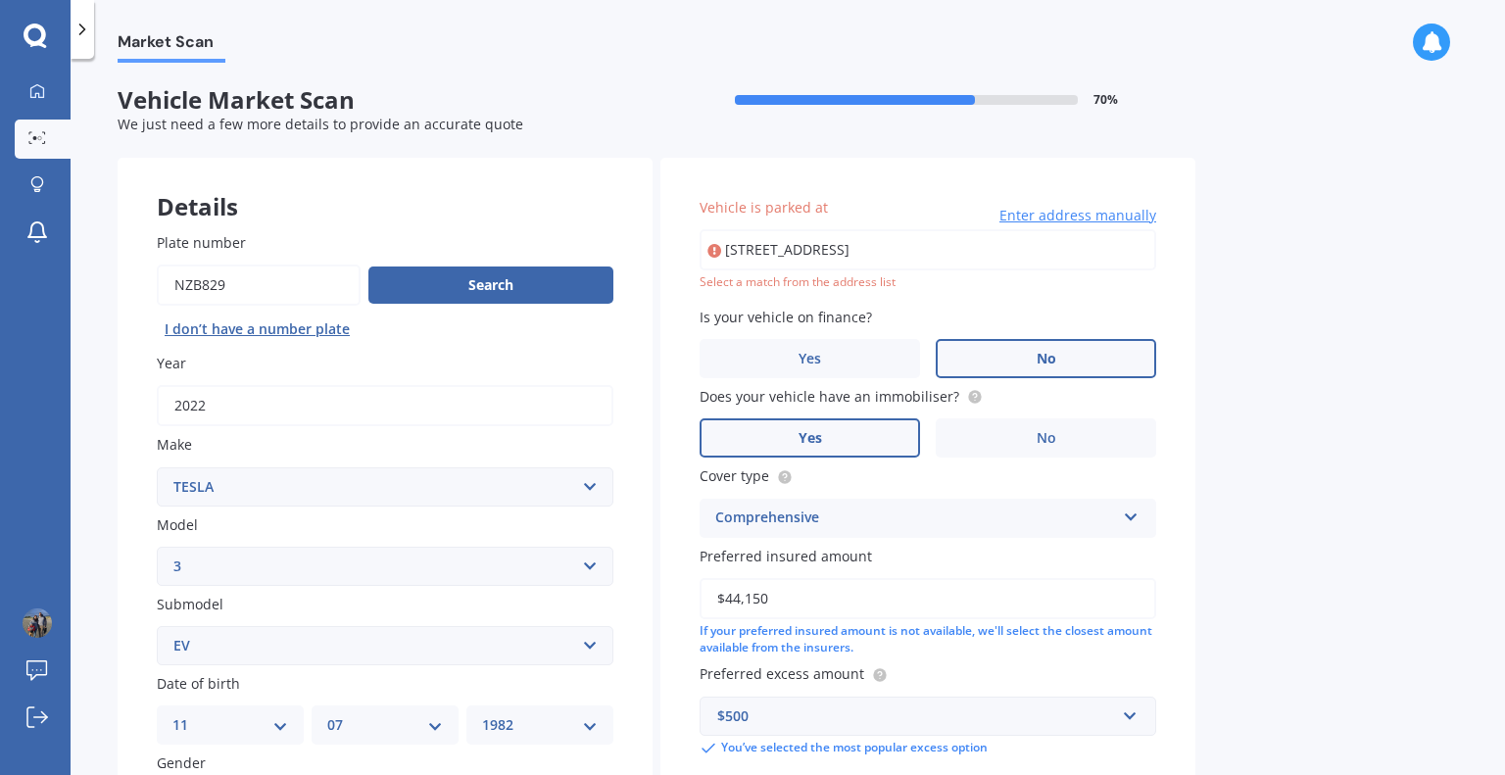
click at [1047, 219] on span "Enter address manually" at bounding box center [1077, 216] width 157 height 20
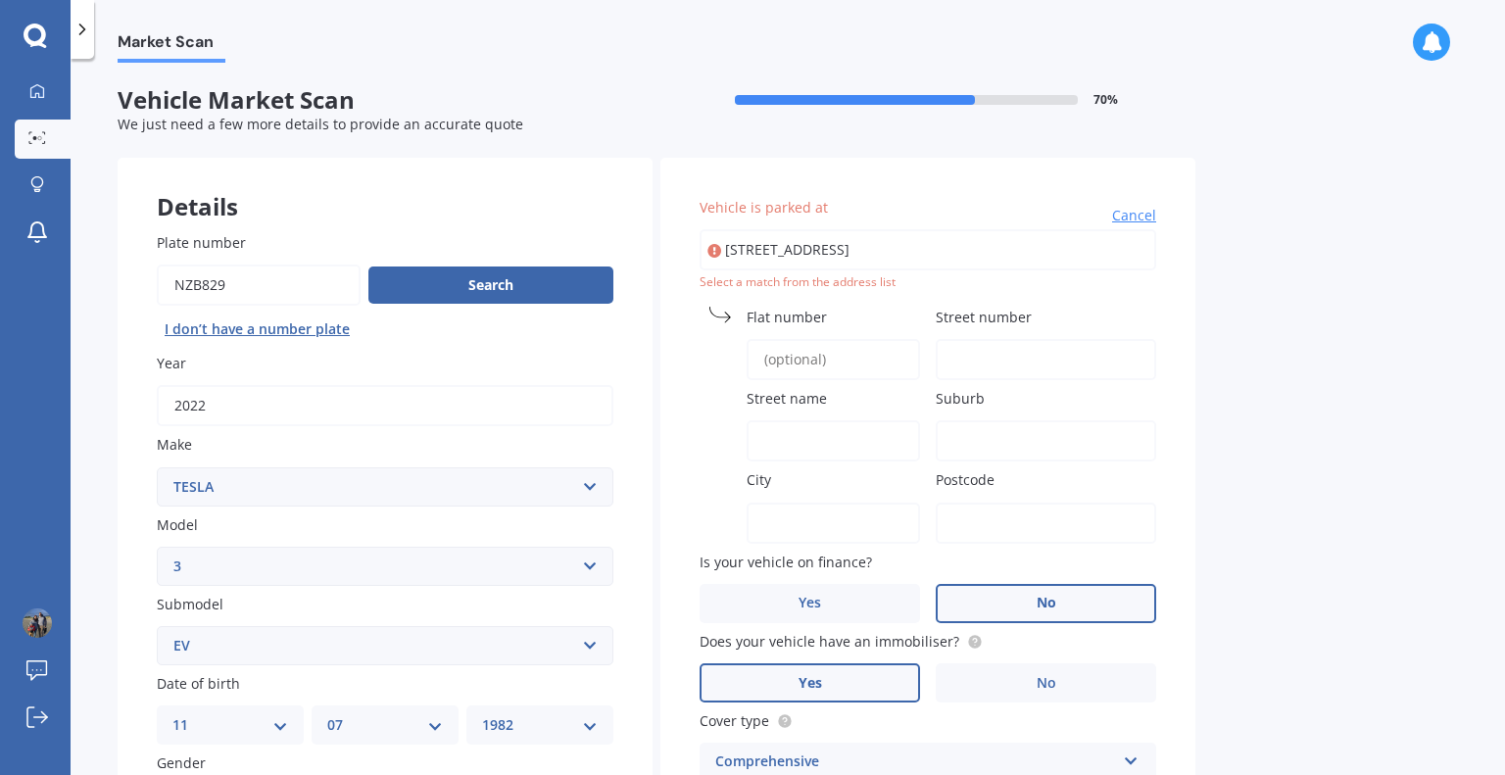
click at [1067, 251] on input "[STREET_ADDRESS]" at bounding box center [927, 249] width 457 height 41
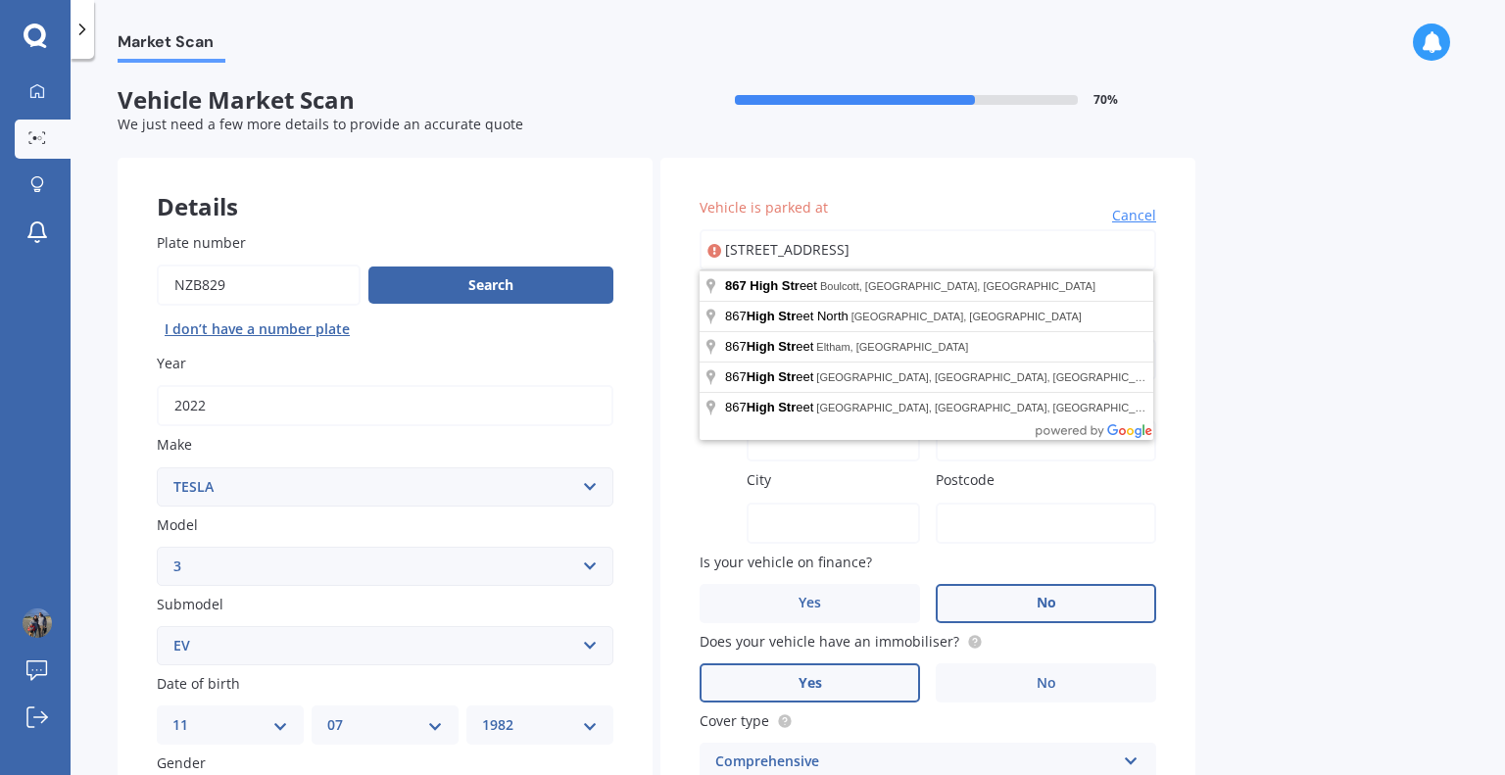
type input "[GEOGRAPHIC_DATA]"
type input "1010"
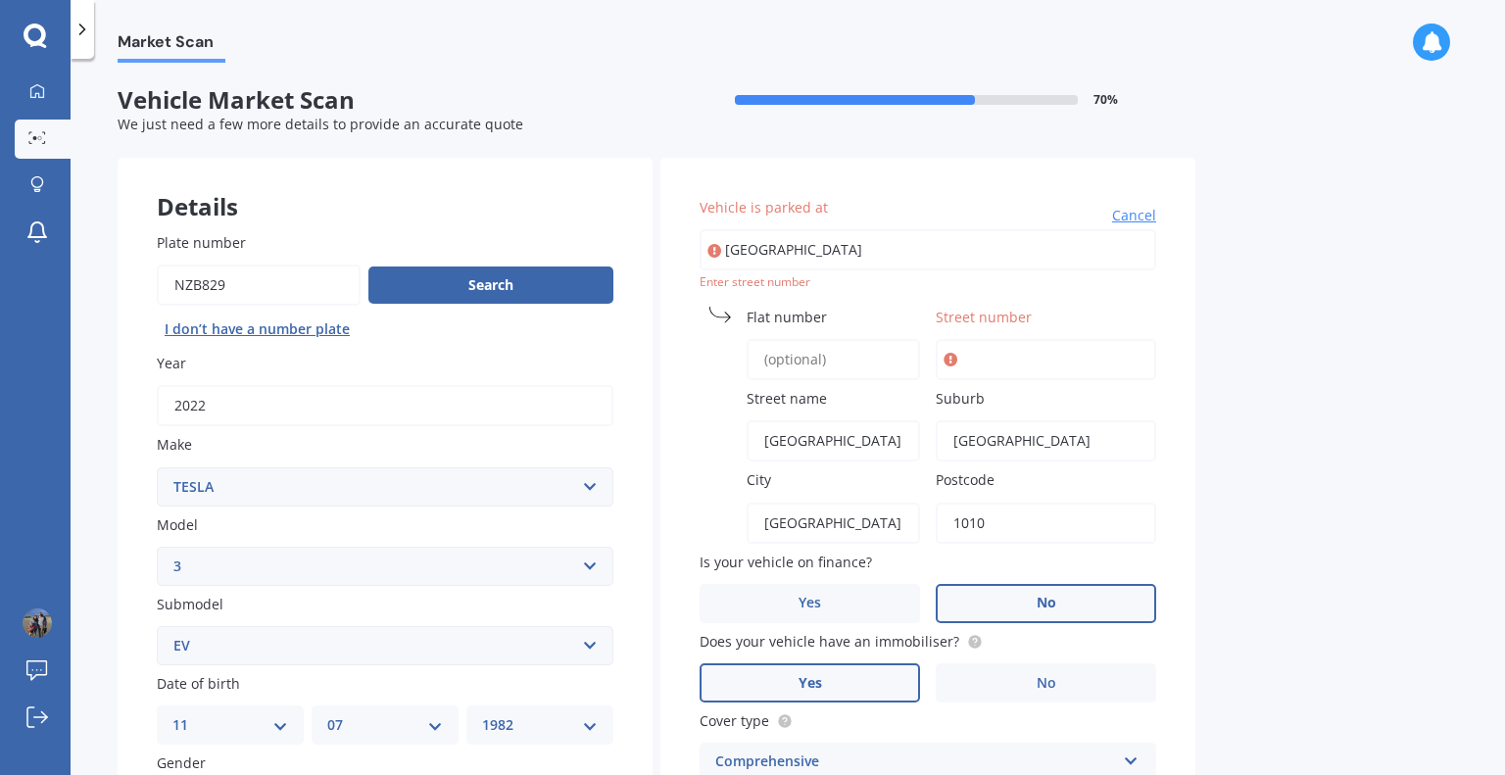
click at [880, 249] on input "[GEOGRAPHIC_DATA]" at bounding box center [927, 249] width 457 height 41
type input "8"
type input "[STREET_ADDRESS]"
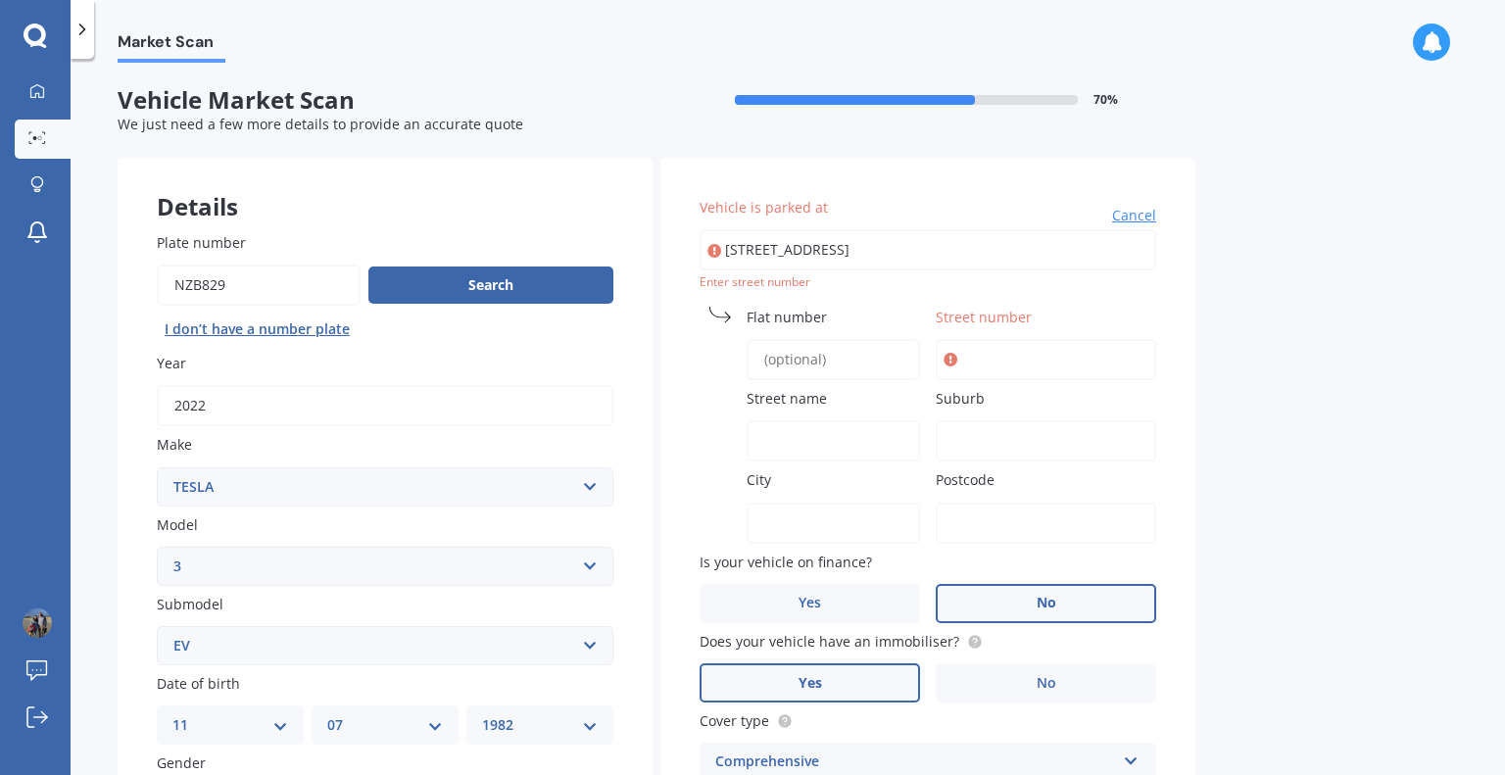
type input "867"
type input "[GEOGRAPHIC_DATA]"
type input "Boulcott"
type input "[GEOGRAPHIC_DATA]"
type input "5011"
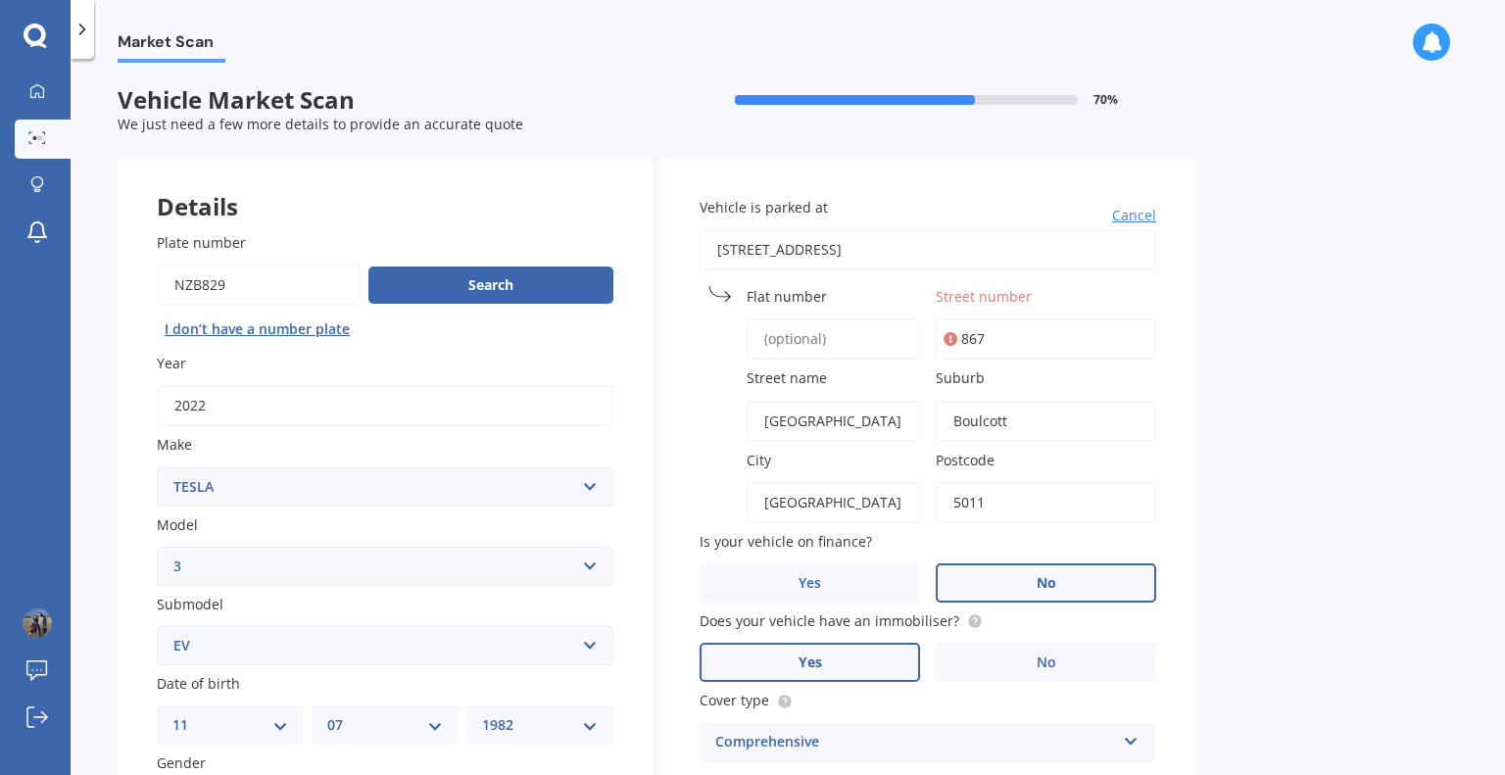
click at [1240, 528] on div "Market Scan Vehicle Market Scan 70 % We just need a few more details to provide…" at bounding box center [788, 421] width 1434 height 716
click at [985, 328] on input "867" at bounding box center [1046, 338] width 220 height 41
click at [1323, 310] on div "Market Scan Vehicle Market Scan 70 % We just need a few more details to provide…" at bounding box center [788, 421] width 1434 height 716
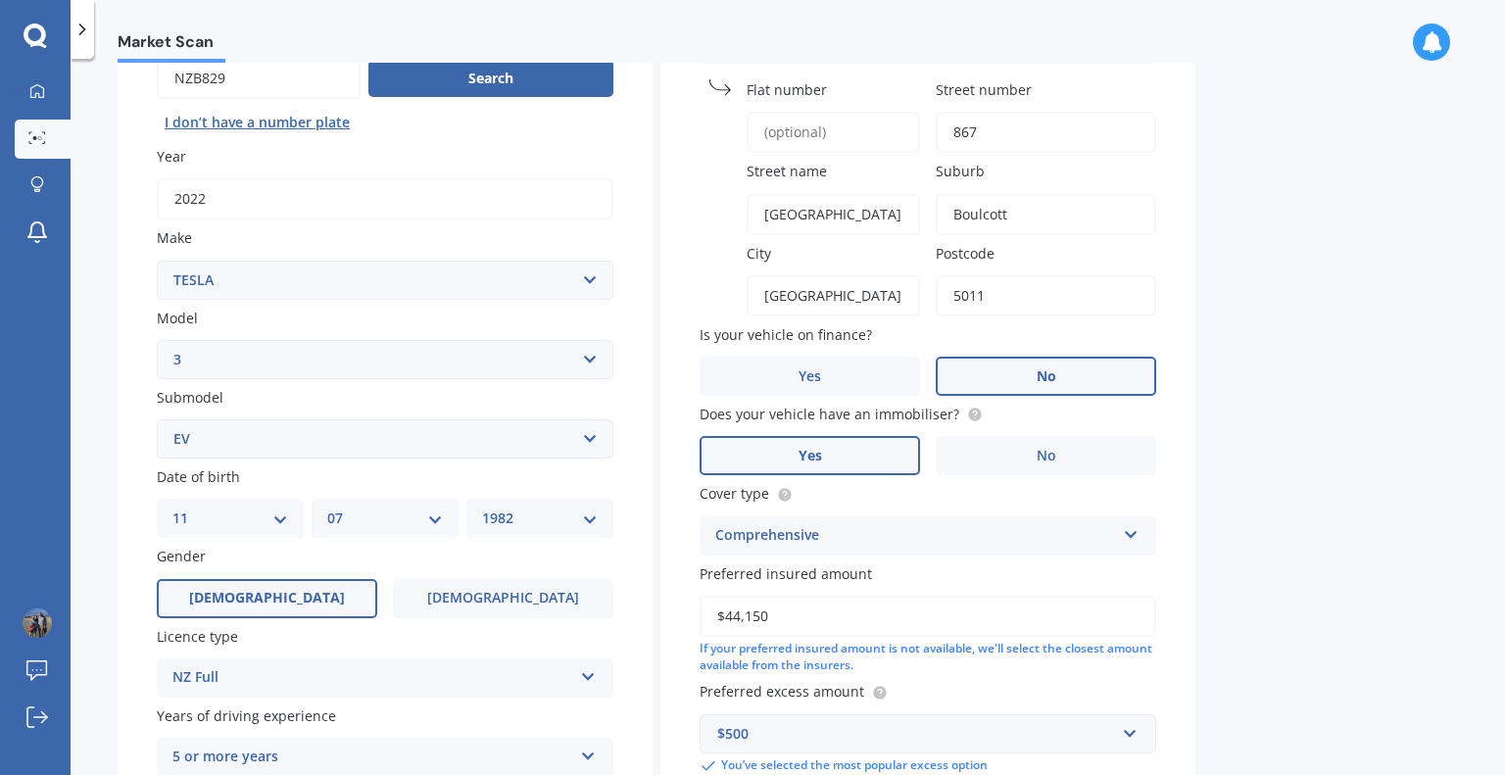
scroll to position [378, 0]
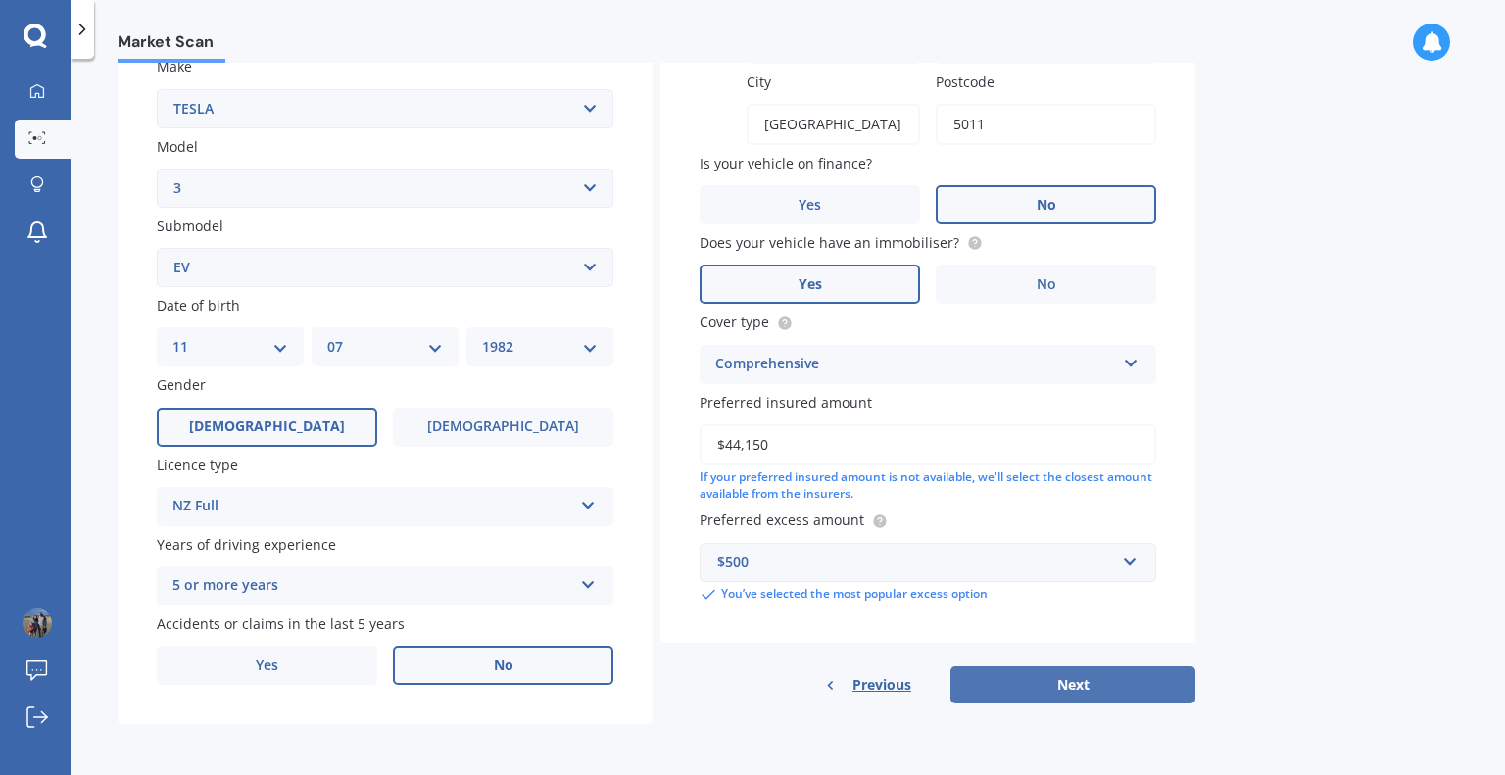
click at [1144, 678] on button "Next" at bounding box center [1072, 684] width 245 height 37
select select "11"
select select "07"
select select "1982"
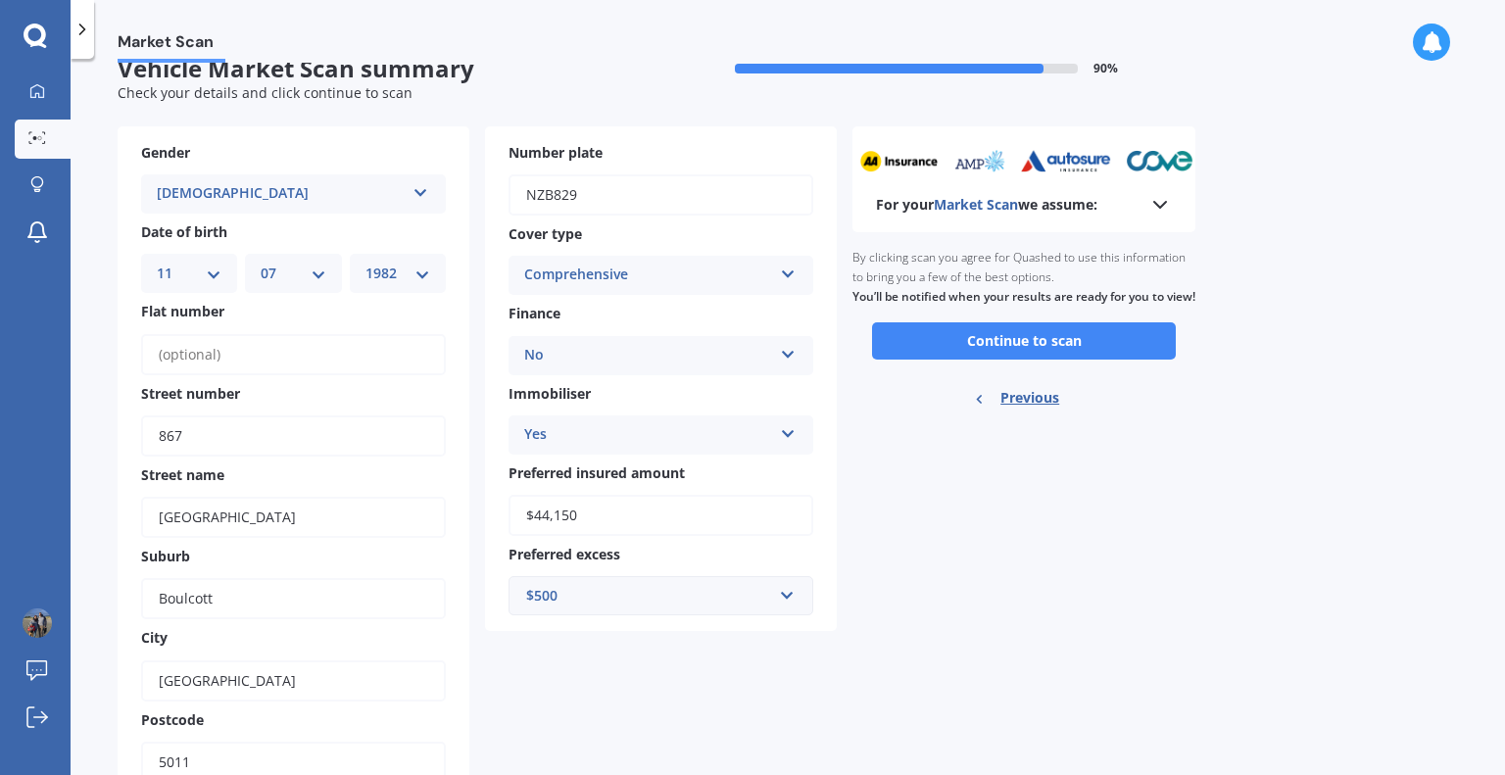
scroll to position [0, 0]
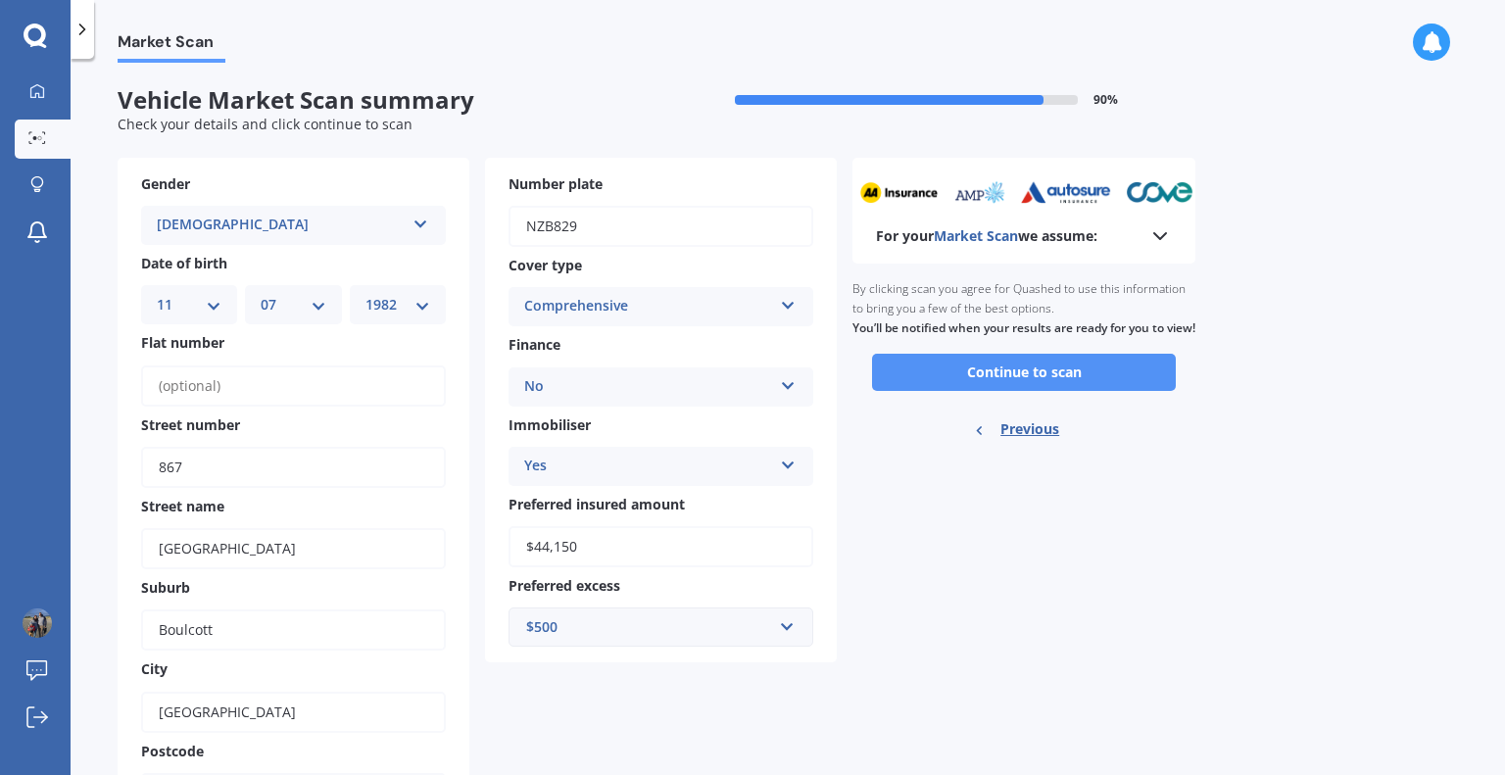
click at [1101, 391] on button "Continue to scan" at bounding box center [1024, 372] width 304 height 37
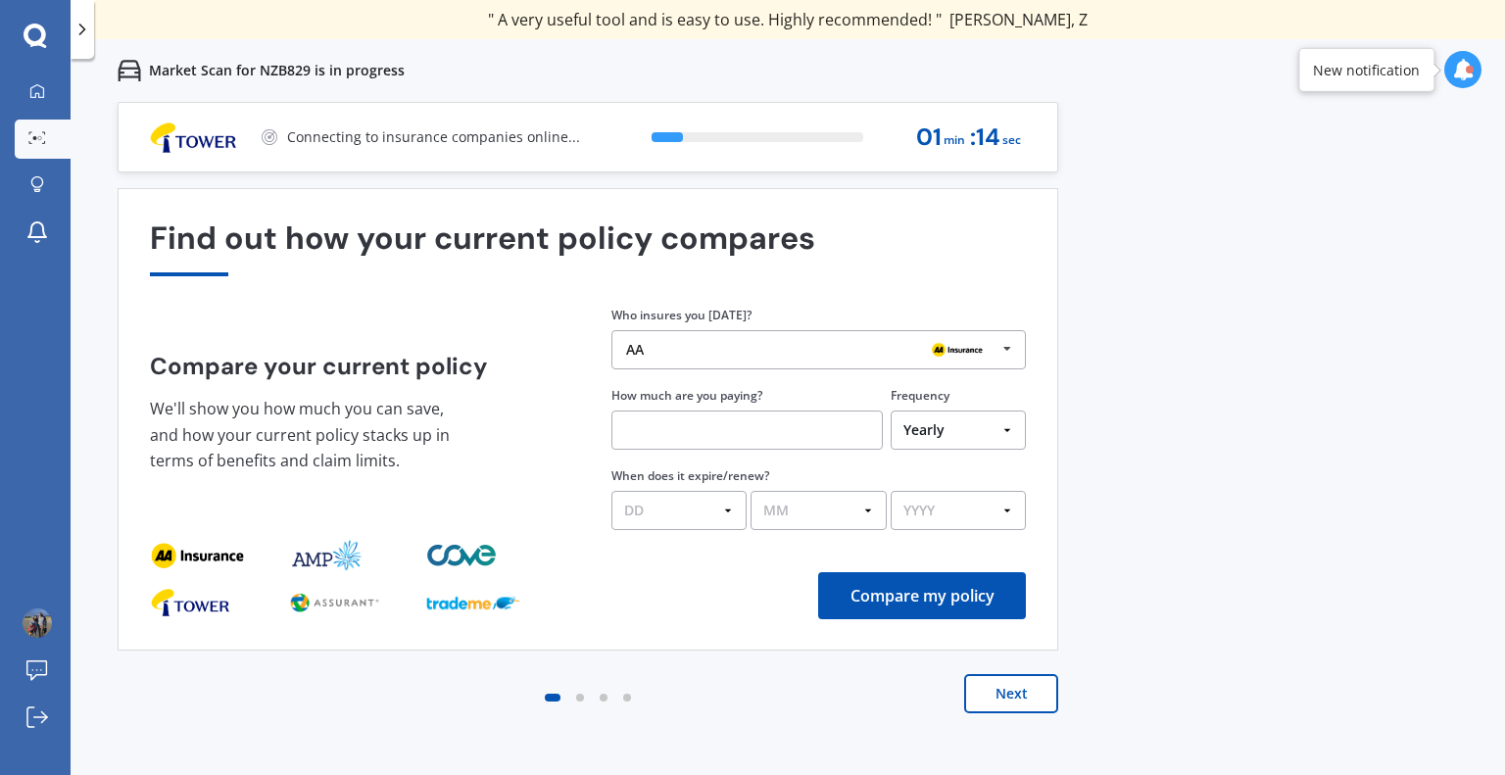
click at [745, 340] on div "AA AA Tower AMI State AMP ANZ ASB BNZ Trade Me Insurance Westpac Other" at bounding box center [818, 349] width 414 height 39
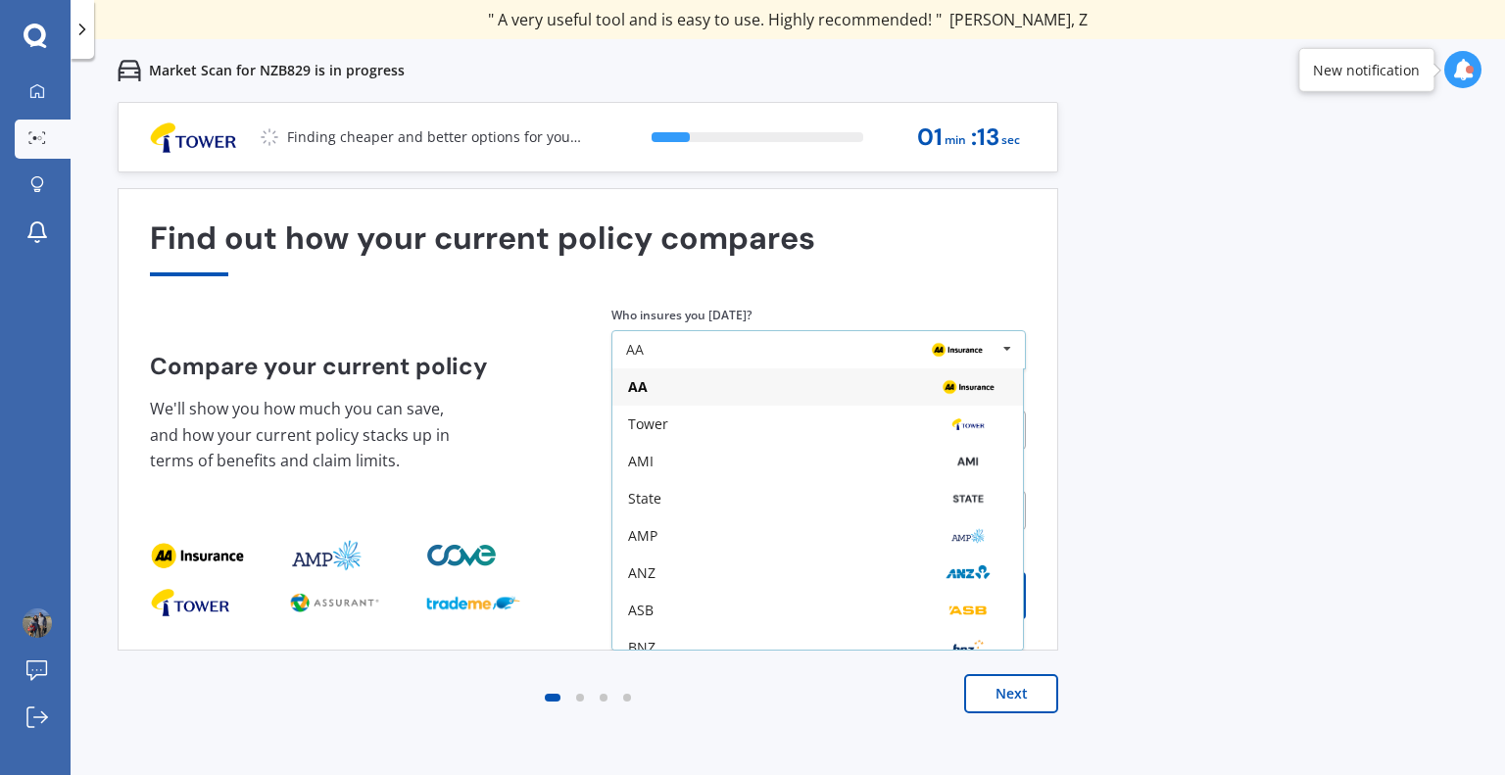
click at [745, 340] on div "AA AA Tower AMI State AMP ANZ ASB BNZ Trade Me Insurance Westpac Other" at bounding box center [818, 349] width 414 height 39
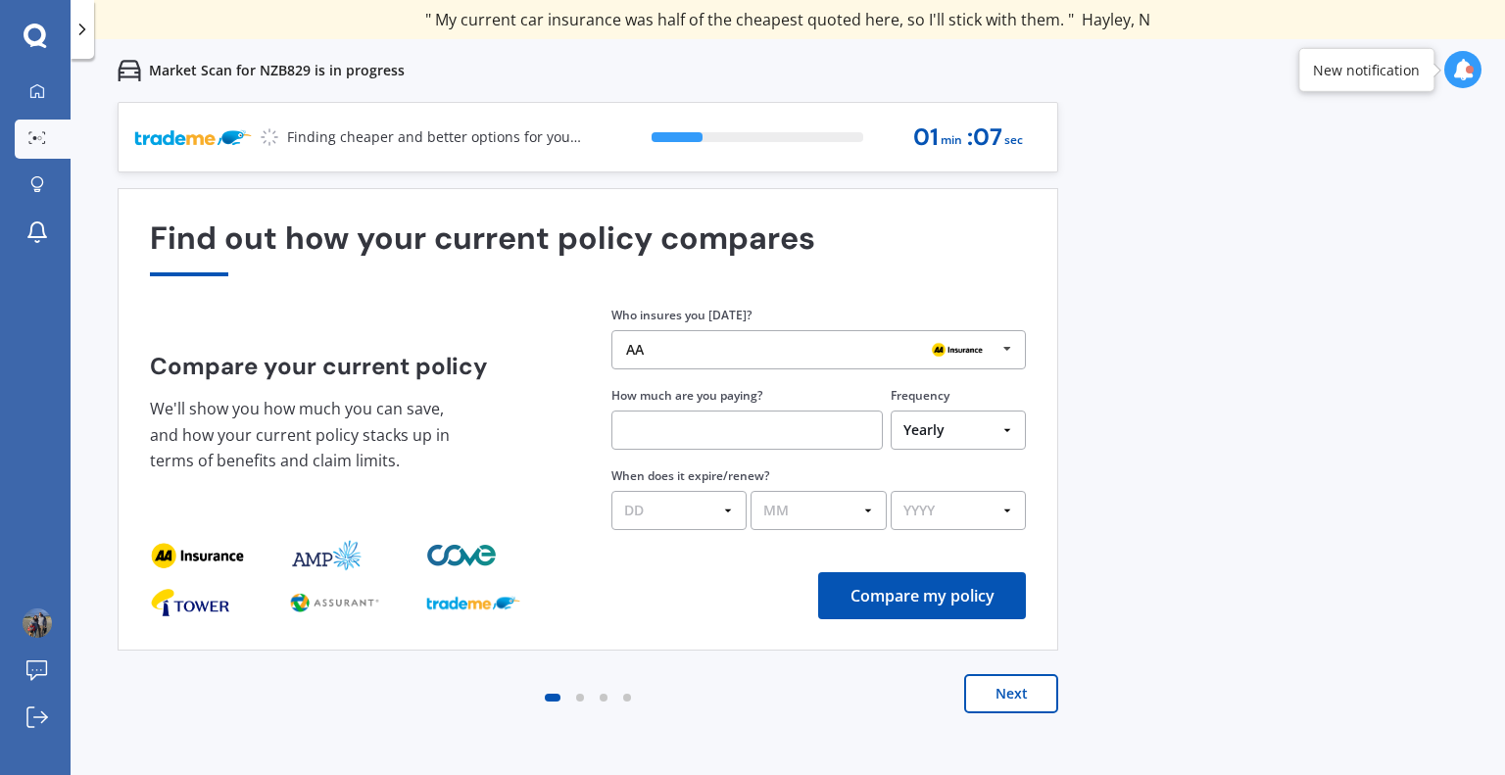
click at [673, 443] on input "text" at bounding box center [746, 429] width 271 height 39
type input "$1,690.00"
click at [653, 496] on select "DD 01 02 03 04 05 06 07 08 09 10 11 12 13 14 15 16 17 18 19 20 21 22 23 24 25 2…" at bounding box center [678, 510] width 135 height 39
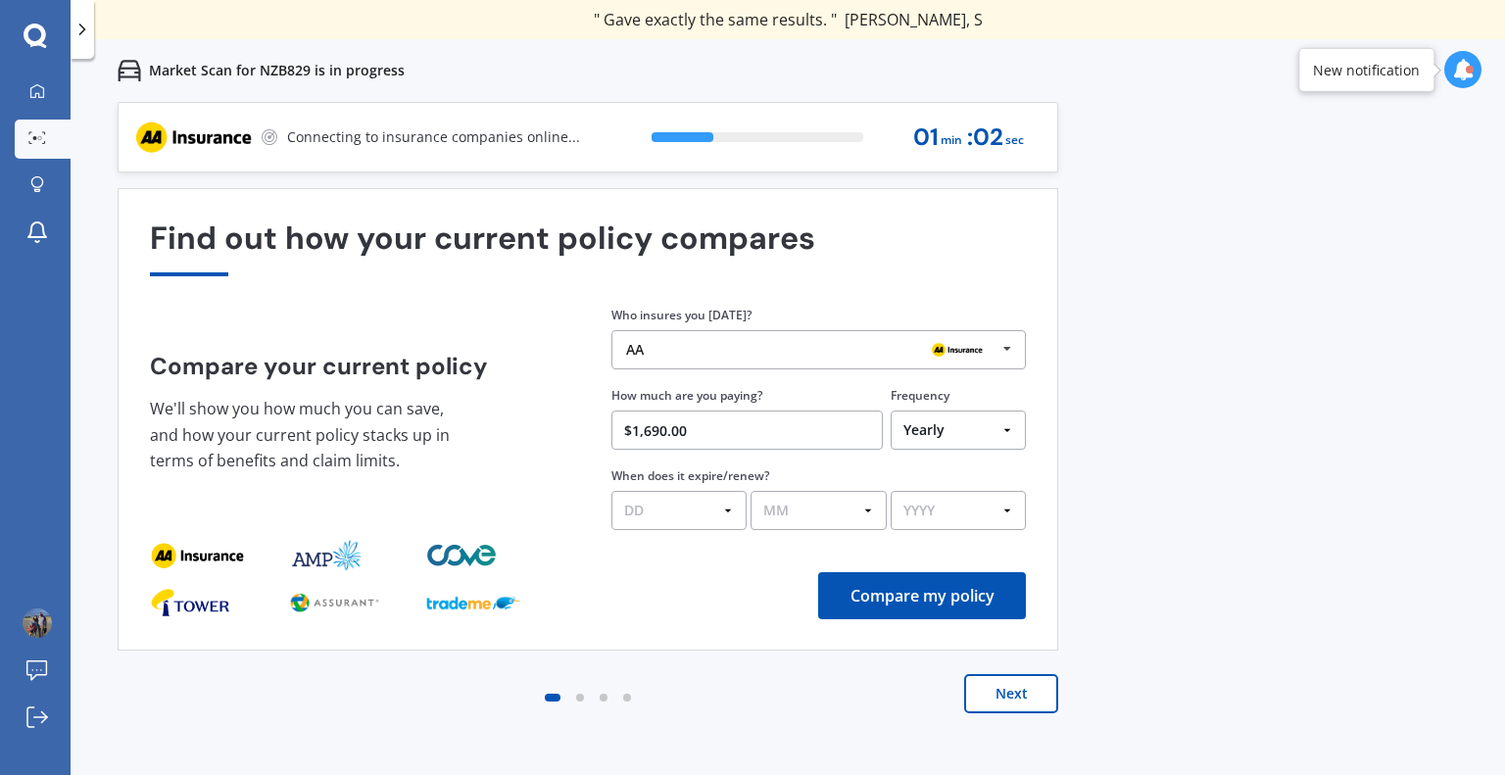
click at [1199, 527] on div "Previous 60,000+ Kiwis have signed up to shop and save on insurance with us " H…" at bounding box center [788, 489] width 1434 height 775
click at [683, 525] on select "DD 01 02 03 04 05 06 07 08 09 10 11 12 13 14 15 16 17 18 19 20 21 22 23 24 25 2…" at bounding box center [678, 510] width 135 height 39
click at [698, 627] on div "Find out how your current policy compares Compare your current policy We'll sho…" at bounding box center [588, 419] width 940 height 462
click at [944, 601] on button "Compare my policy" at bounding box center [922, 595] width 208 height 47
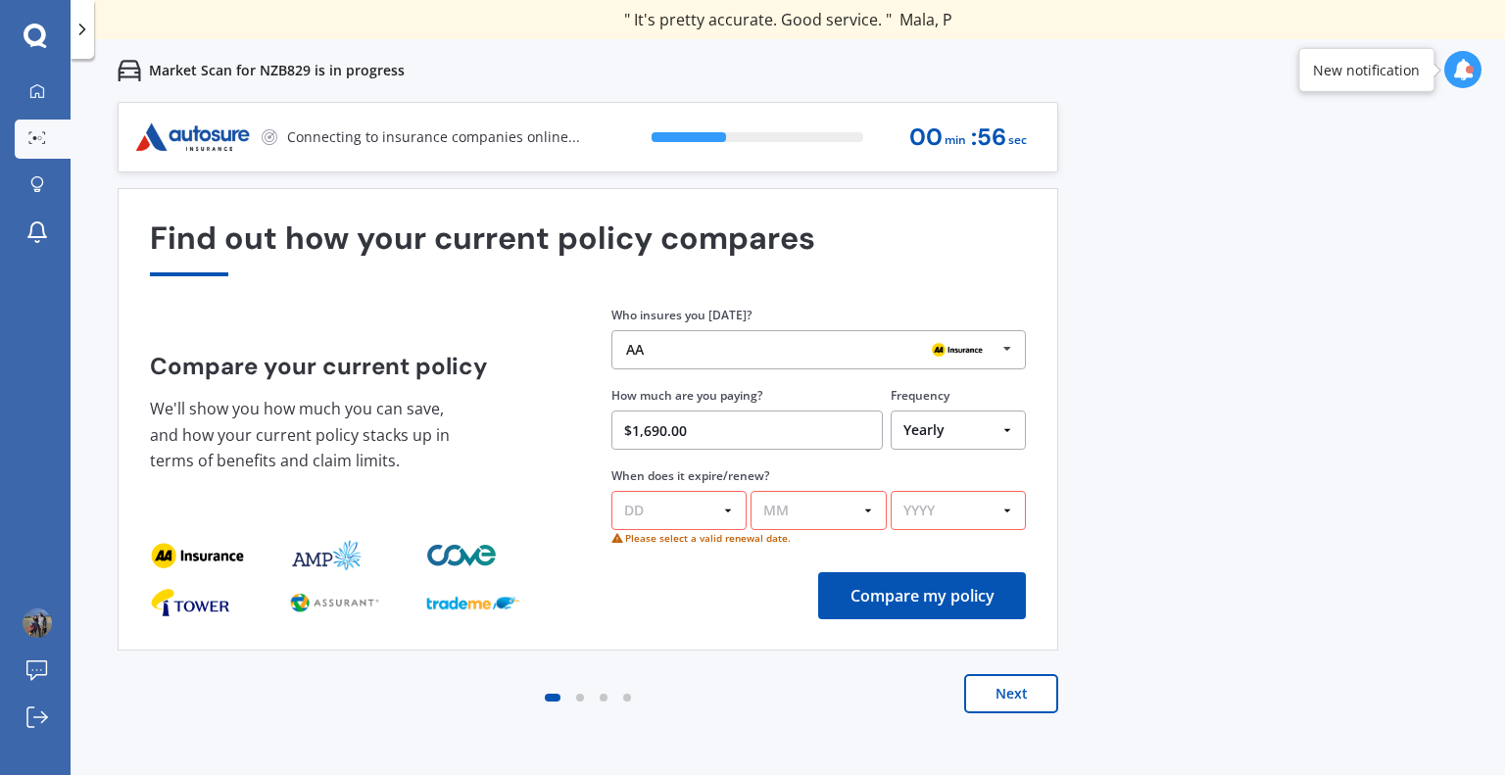
click at [693, 479] on label "When does it expire/renew?" at bounding box center [690, 475] width 158 height 17
click at [700, 517] on select "DD 01 02 03 04 05 06 07 08 09 10 11 12 13 14 15 16 17 18 19 20 21 22 23 24 25 2…" at bounding box center [678, 510] width 135 height 39
click at [611, 491] on select "DD 01 02 03 04 05 06 07 08 09 10 11 12 13 14 15 16 17 18 19 20 21 22 23 24 25 2…" at bounding box center [678, 510] width 135 height 39
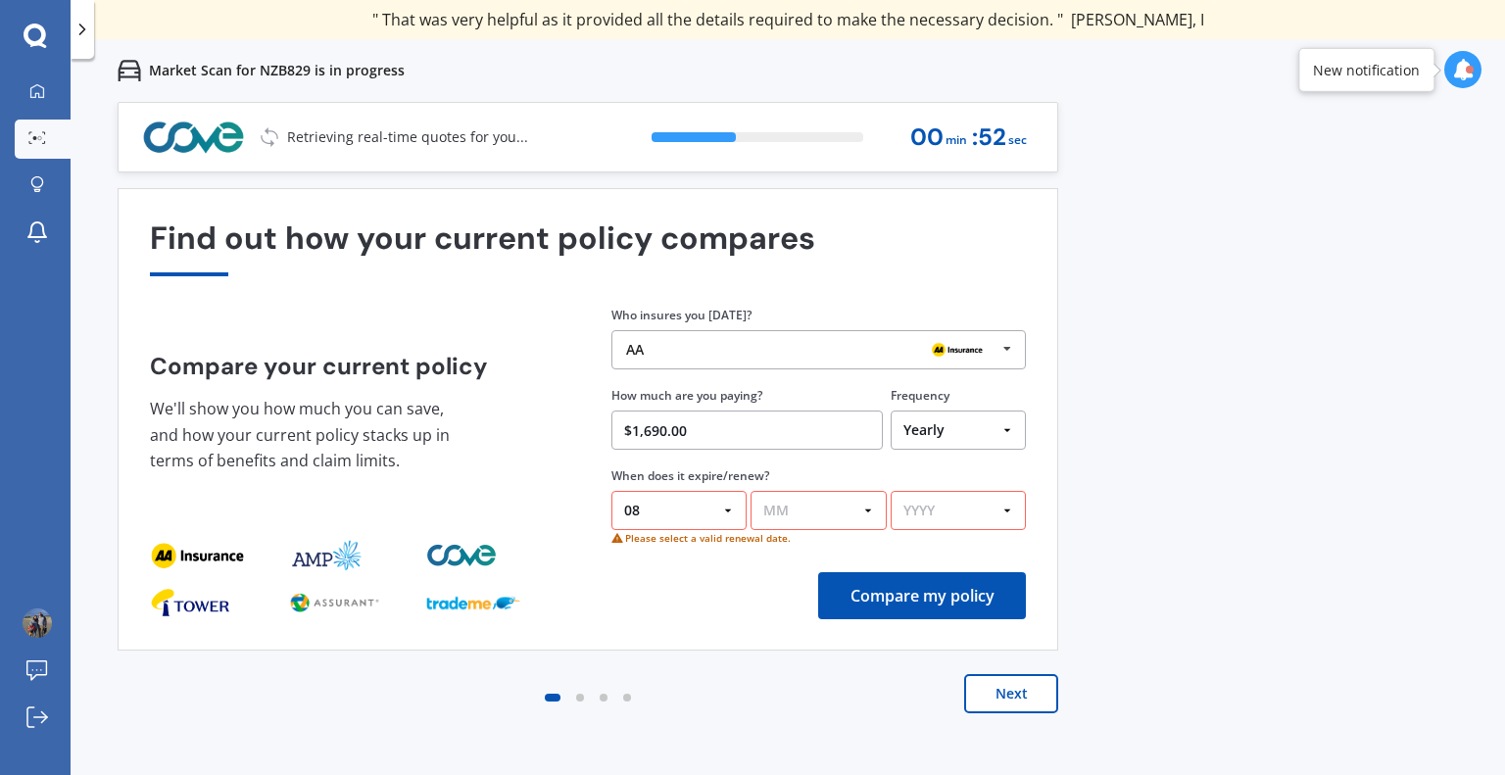
click at [686, 506] on select "DD 01 02 03 04 05 06 07 08 09 10 11 12 13 14 15 16 17 18 19 20 21 22 23 24 25 2…" at bounding box center [678, 510] width 135 height 39
select select "17"
click at [611, 491] on select "DD 01 02 03 04 05 06 07 08 09 10 11 12 13 14 15 16 17 18 19 20 21 22 23 24 25 2…" at bounding box center [678, 510] width 135 height 39
click at [811, 508] on select "MM 01 02 03 04 05 06 07 08 09 10 11 12" at bounding box center [817, 510] width 135 height 39
click at [750, 491] on select "MM 01 02 03 04 05 06 07 08 09 10 11 12" at bounding box center [817, 510] width 135 height 39
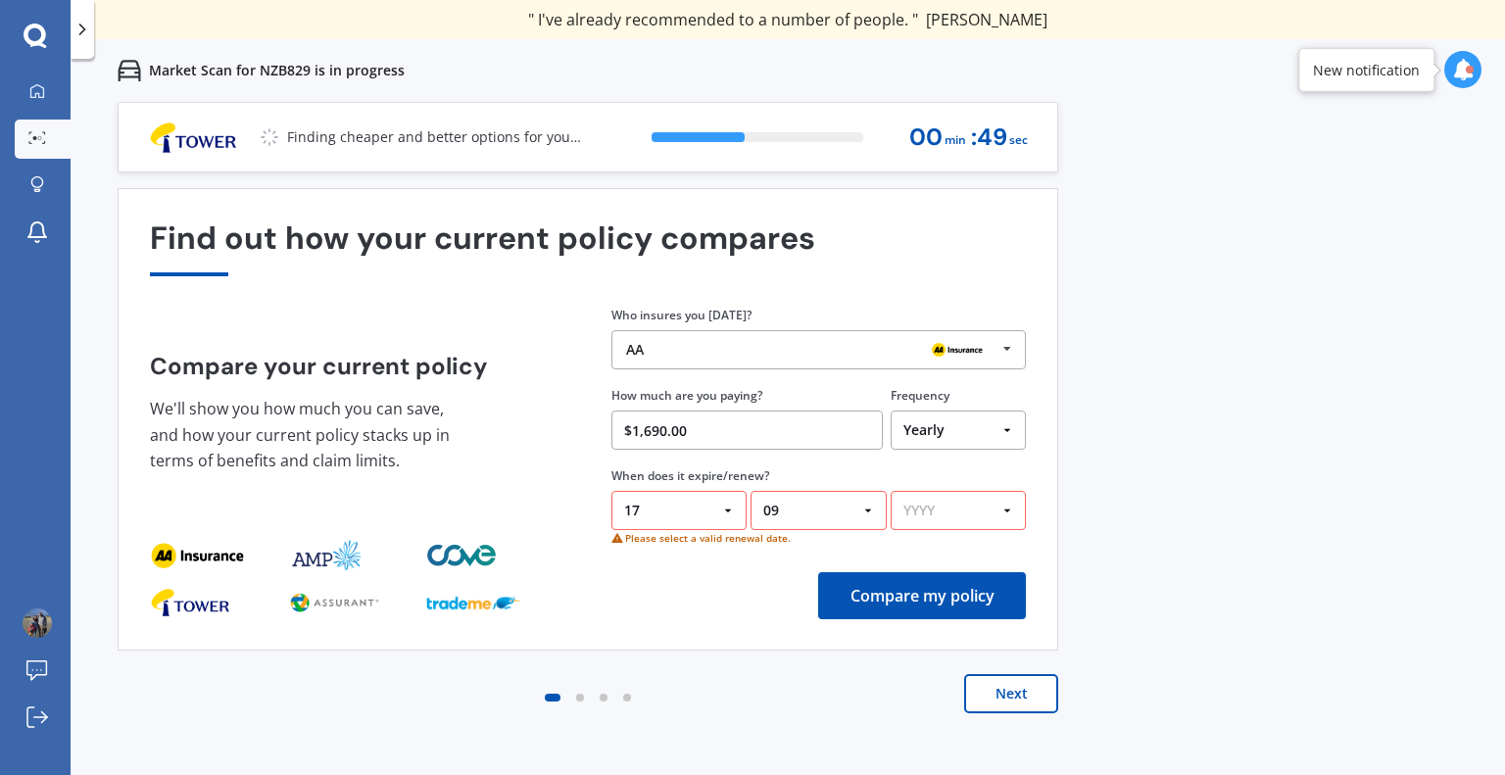
select select "08"
click at [964, 494] on select "YYYY 2026 2025 2024" at bounding box center [957, 510] width 135 height 39
select select "2026"
click at [890, 491] on select "YYYY 2026 2025 2024" at bounding box center [957, 510] width 135 height 39
click at [968, 600] on button "Compare my policy" at bounding box center [922, 595] width 208 height 47
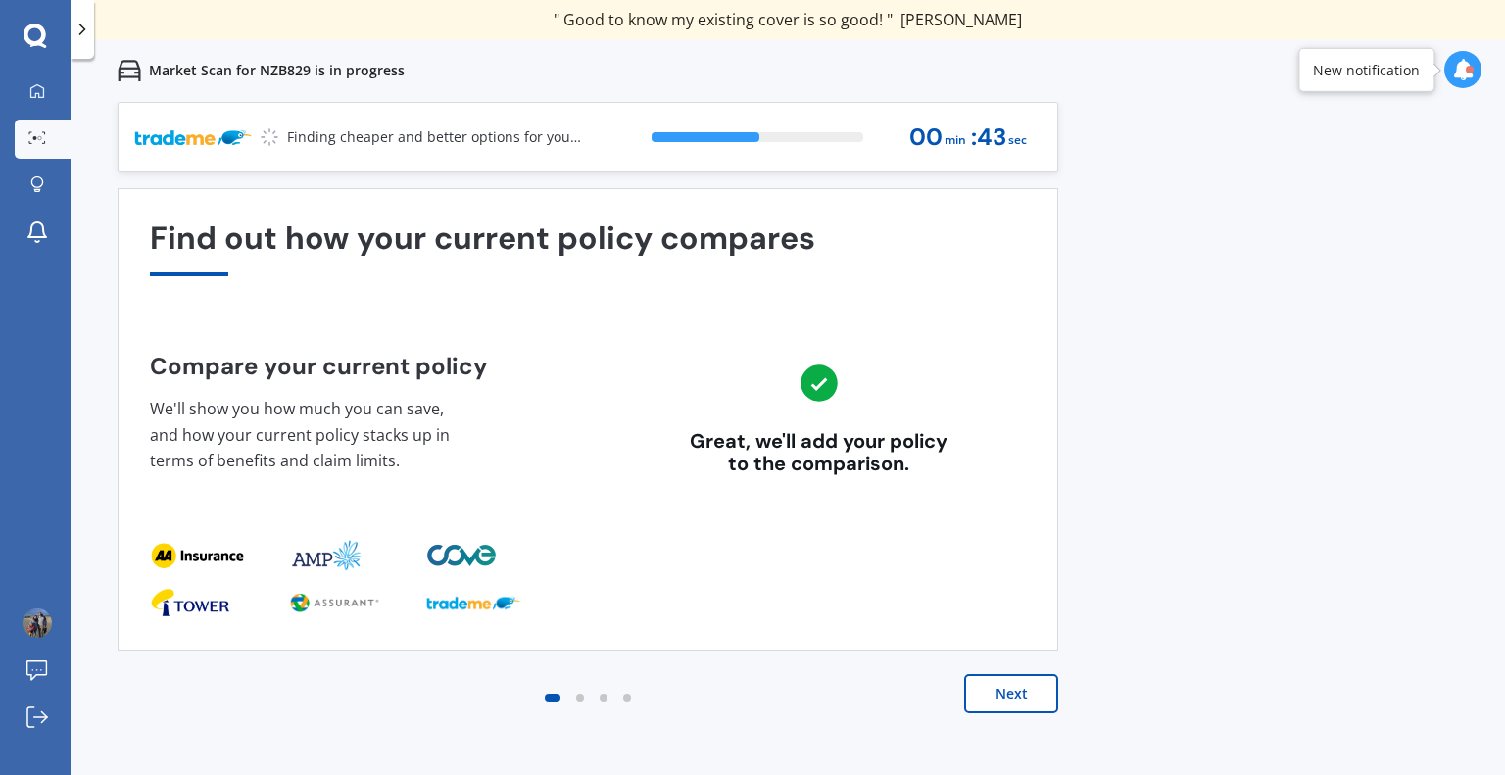
click at [1043, 705] on button "Next" at bounding box center [1011, 693] width 94 height 39
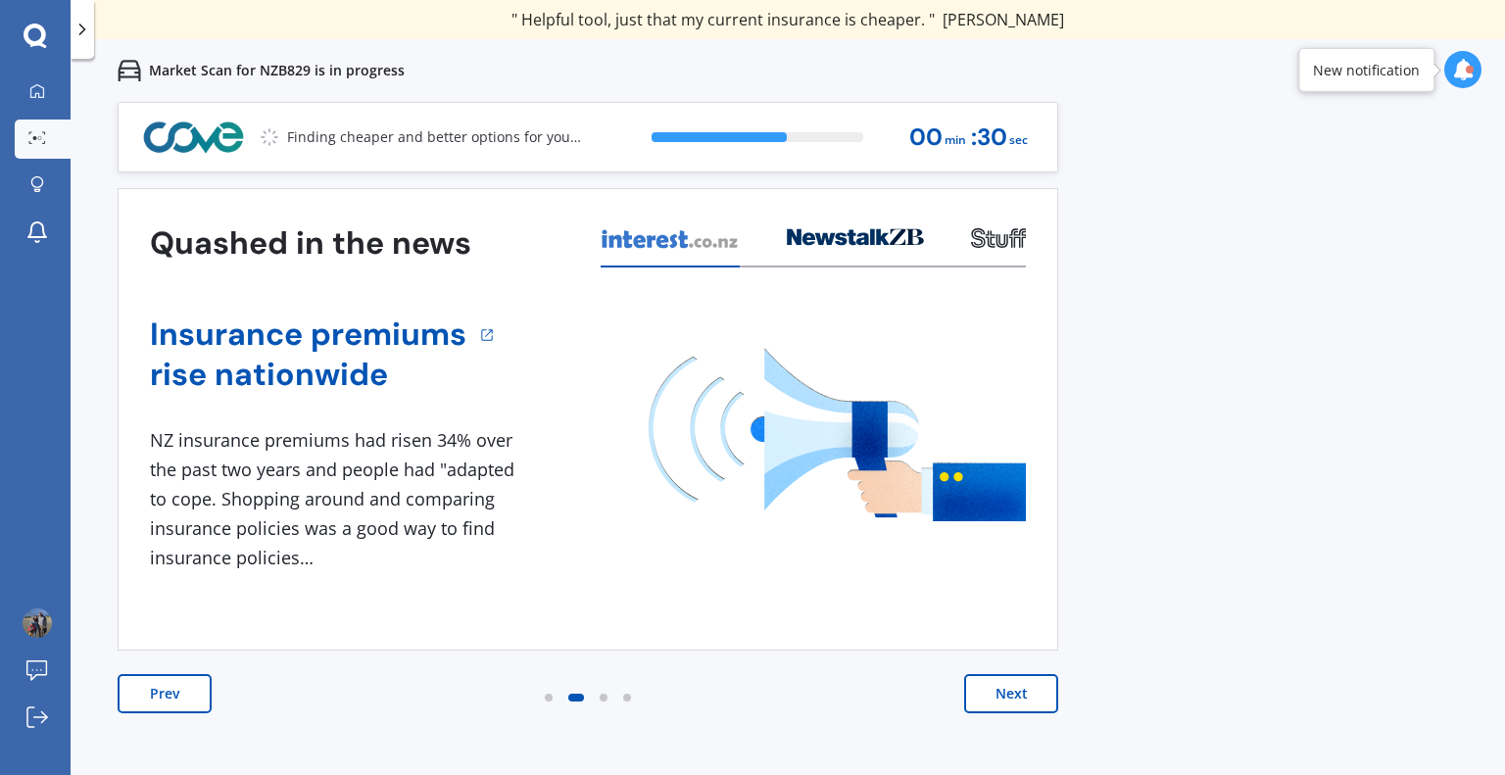
click at [1029, 688] on button "Next" at bounding box center [1011, 693] width 94 height 39
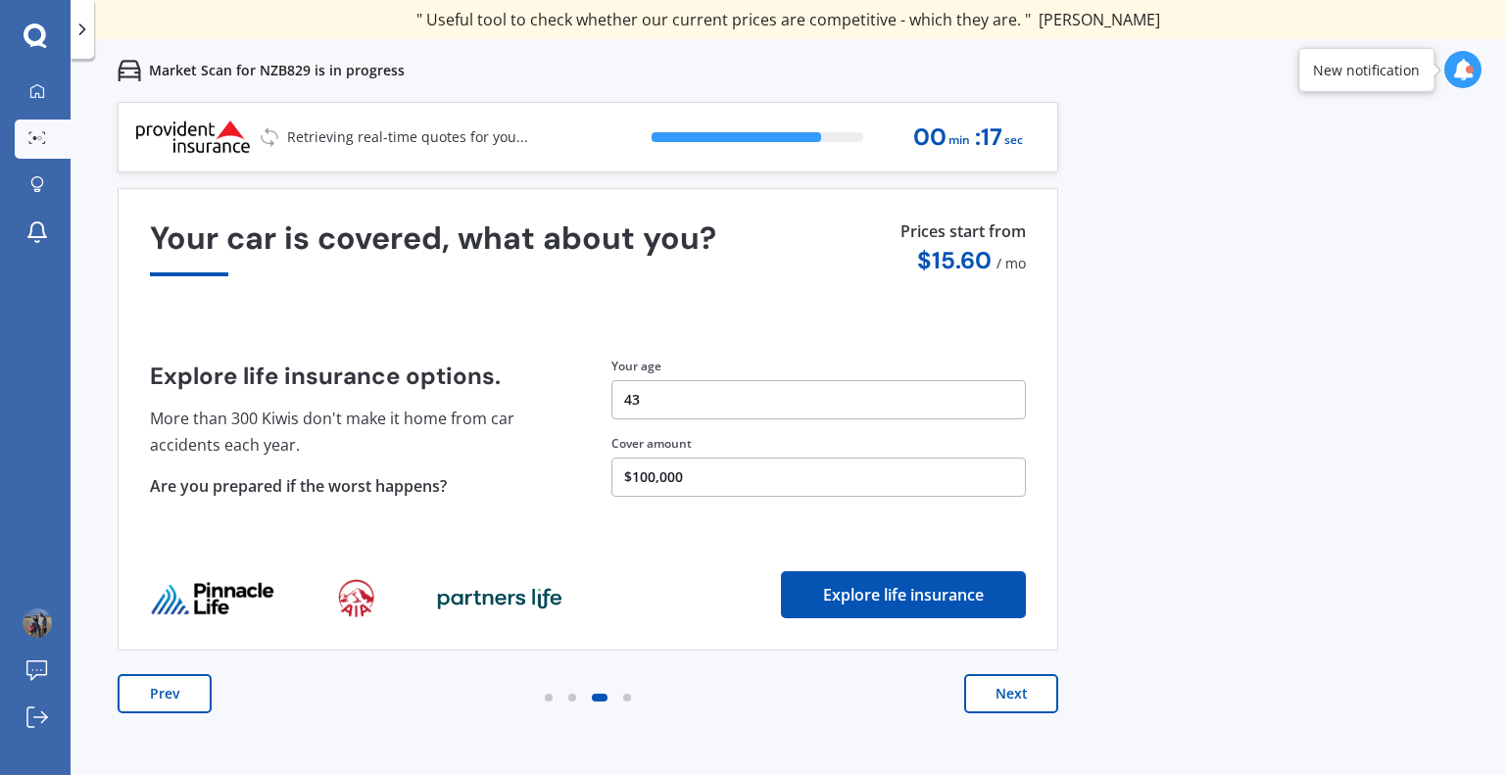
click at [989, 708] on button "Next" at bounding box center [1011, 693] width 94 height 39
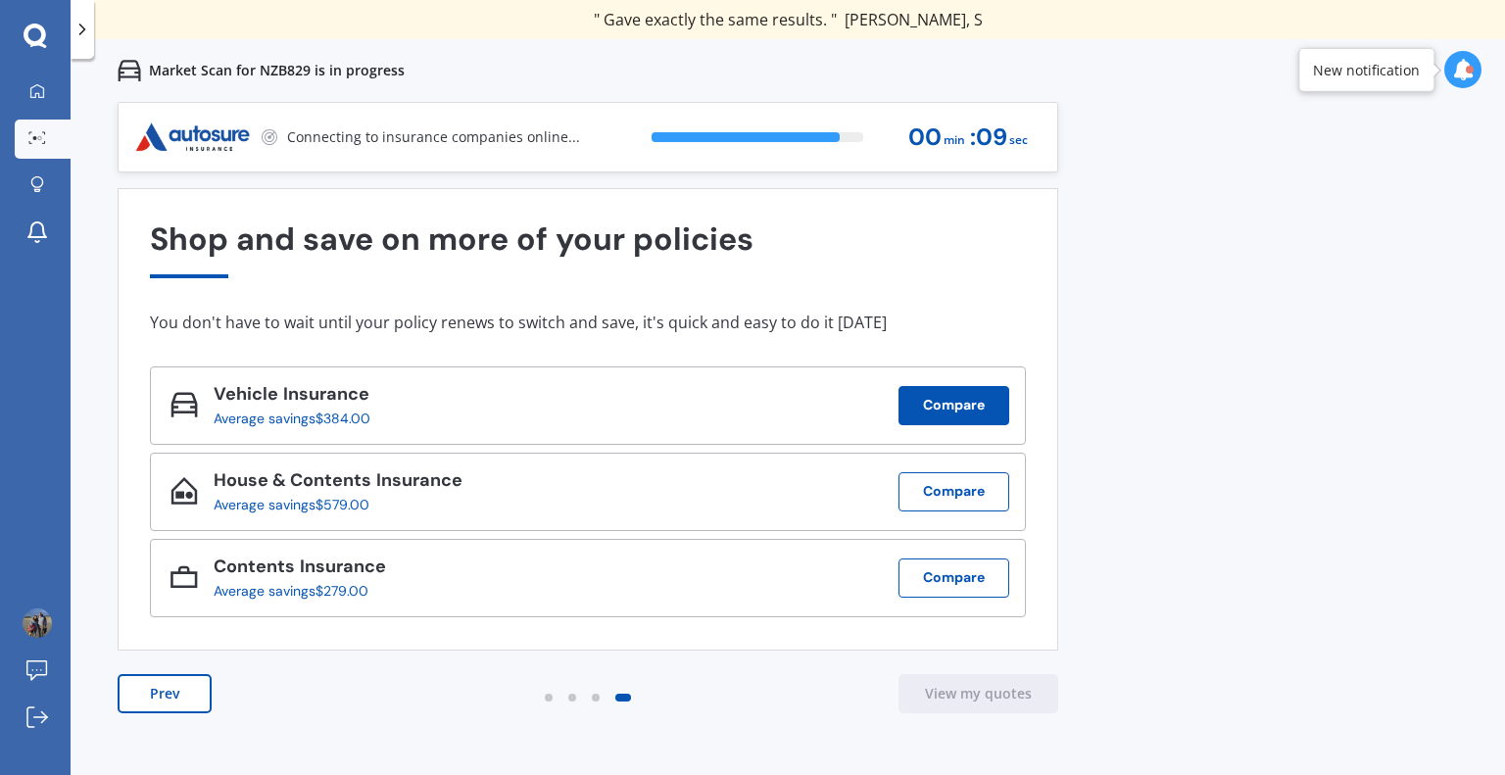
click at [921, 406] on button "Compare" at bounding box center [953, 405] width 111 height 39
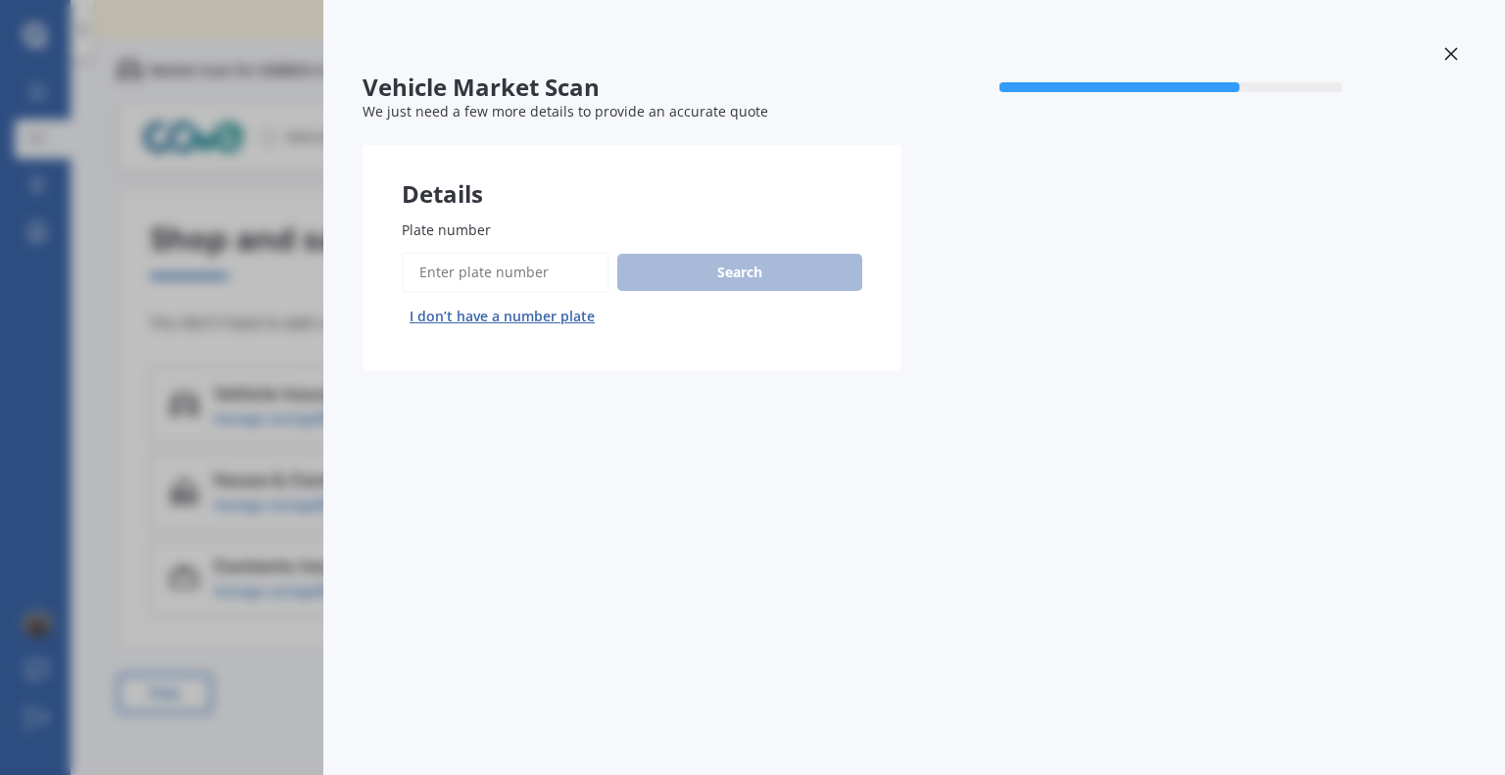
click at [491, 280] on input "Plate number" at bounding box center [506, 272] width 208 height 41
type input "NZB829"
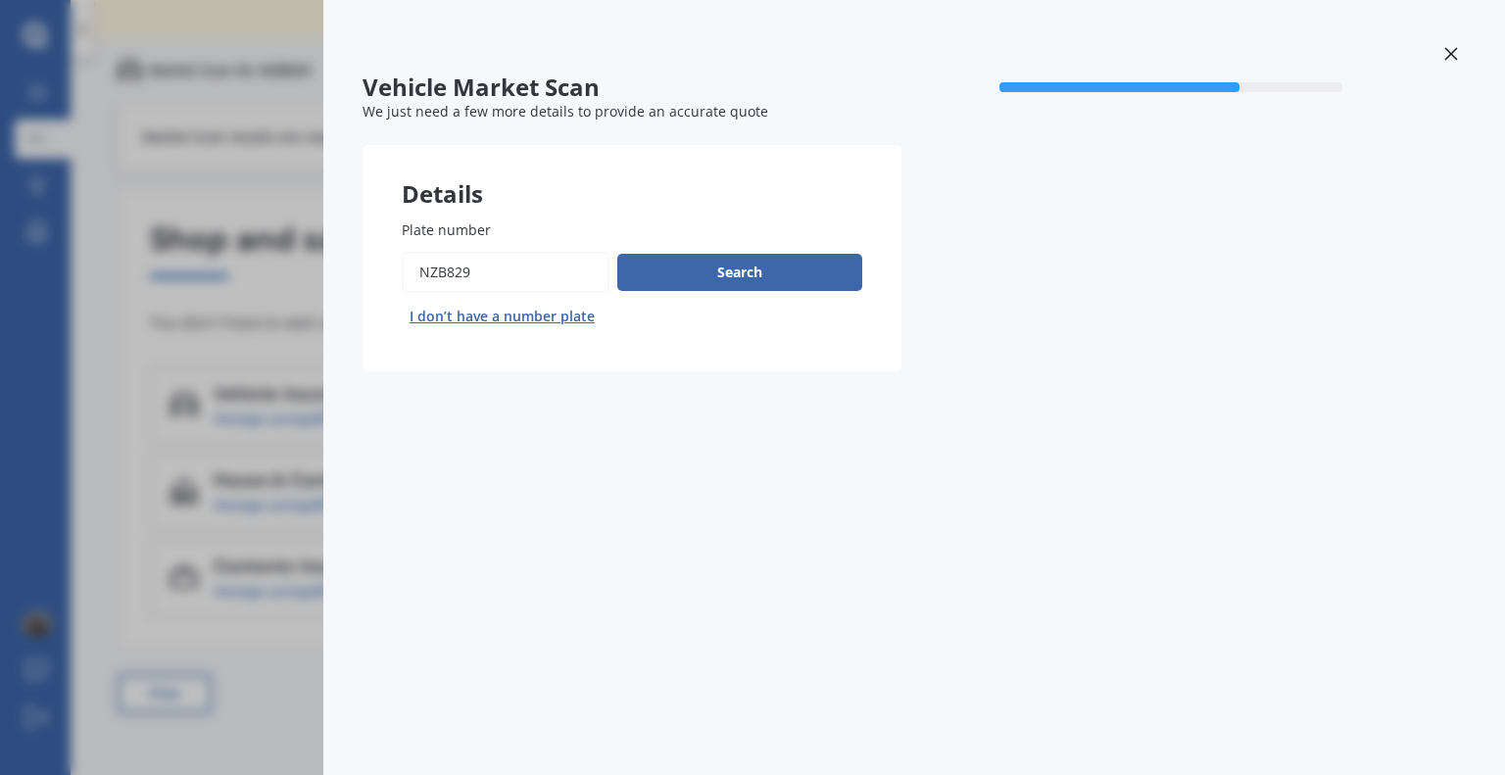
click at [691, 292] on div "Search I don’t have a number plate" at bounding box center [632, 292] width 460 height 80
click at [691, 283] on button "Search" at bounding box center [739, 272] width 245 height 37
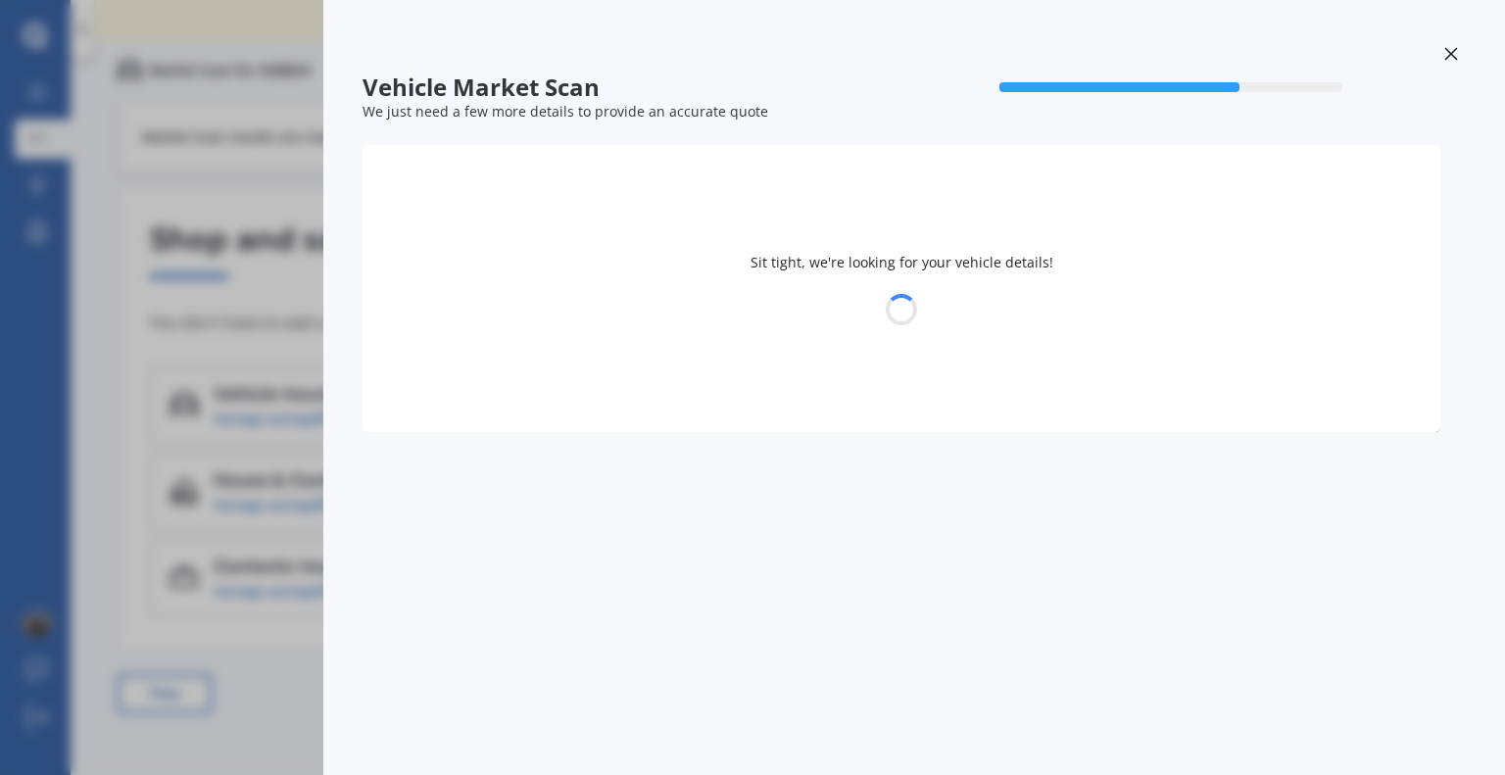
select select "TESLA"
select select "3"
select select "11"
select select "07"
select select "1982"
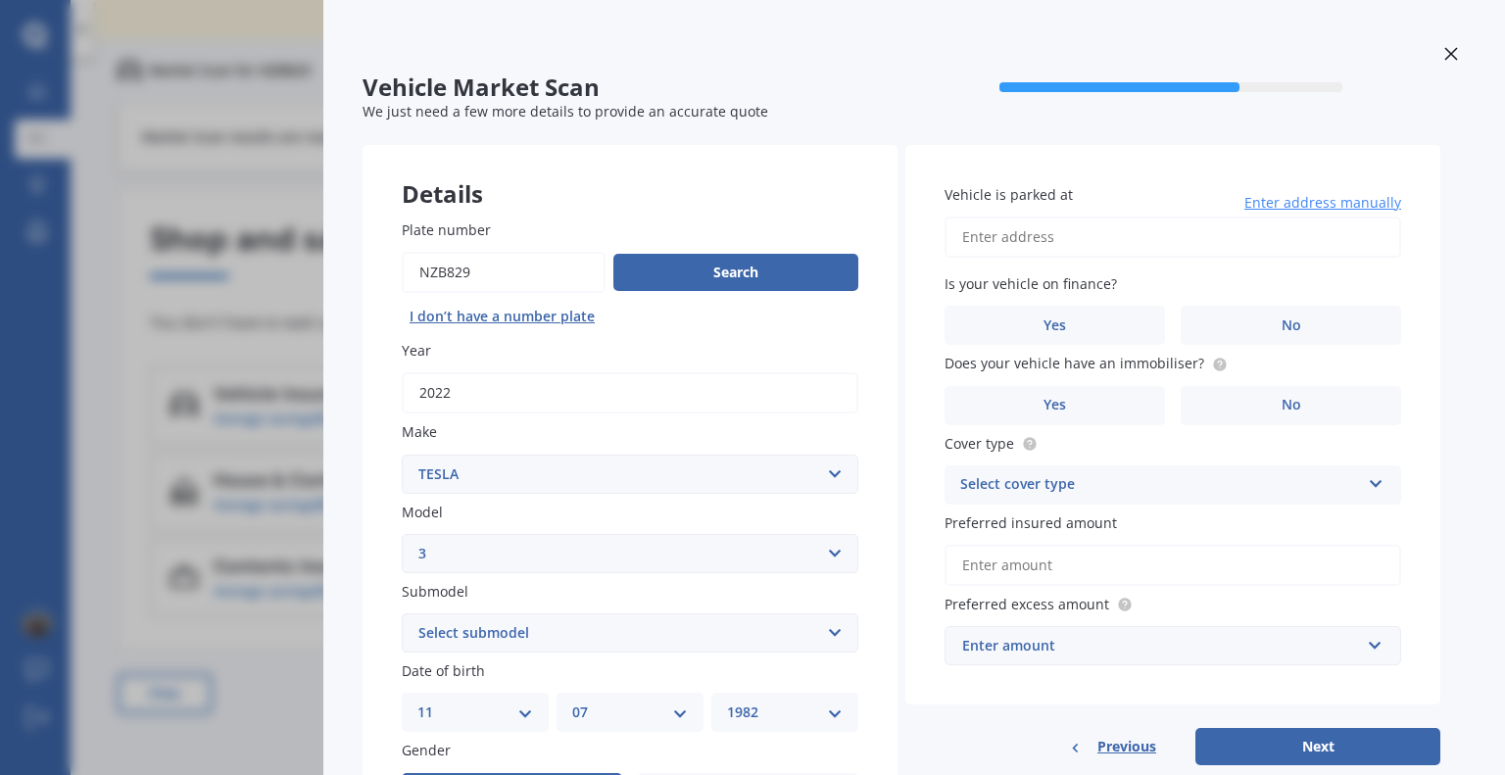
click at [1444, 46] on div at bounding box center [1450, 56] width 29 height 34
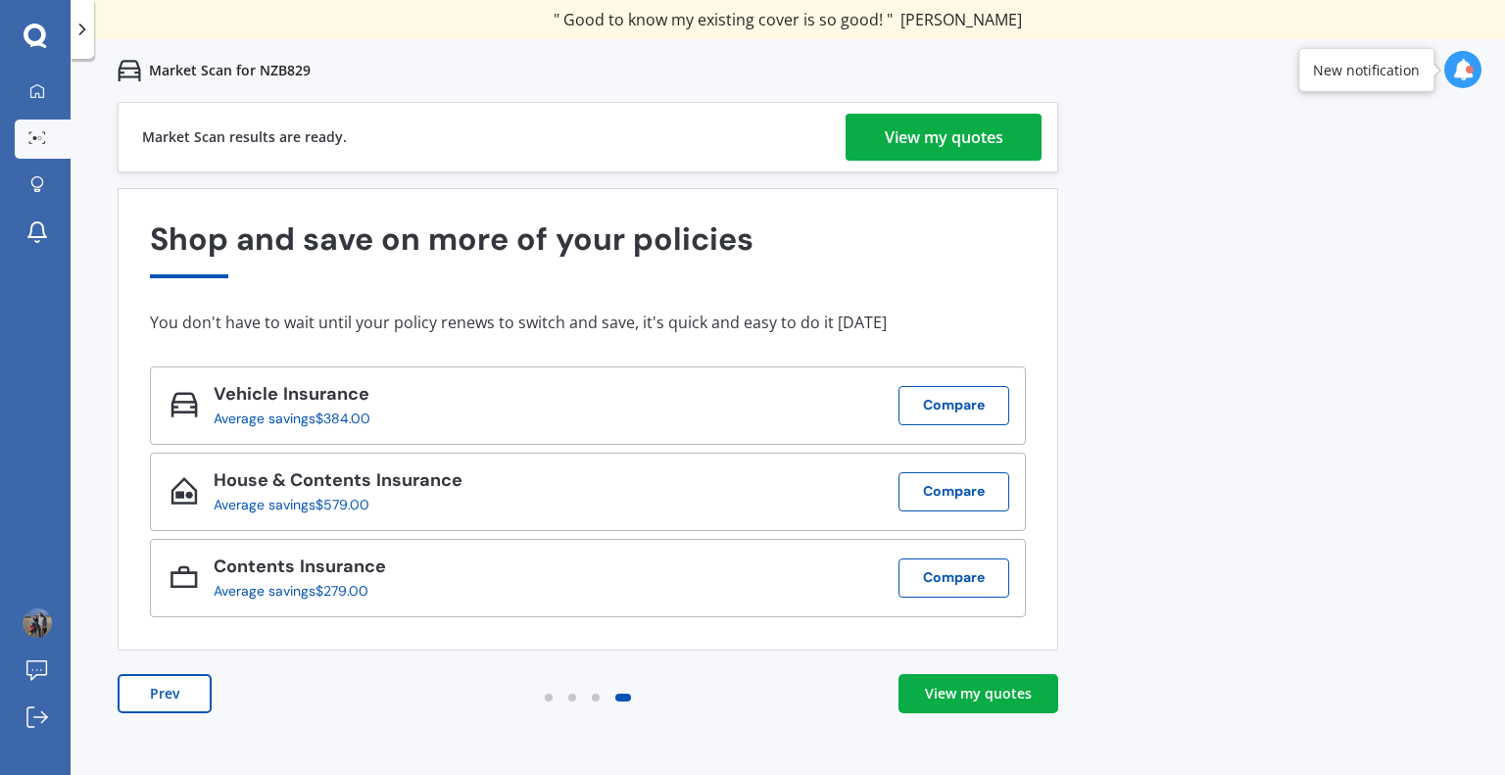
click at [895, 133] on div "View my quotes" at bounding box center [944, 137] width 119 height 47
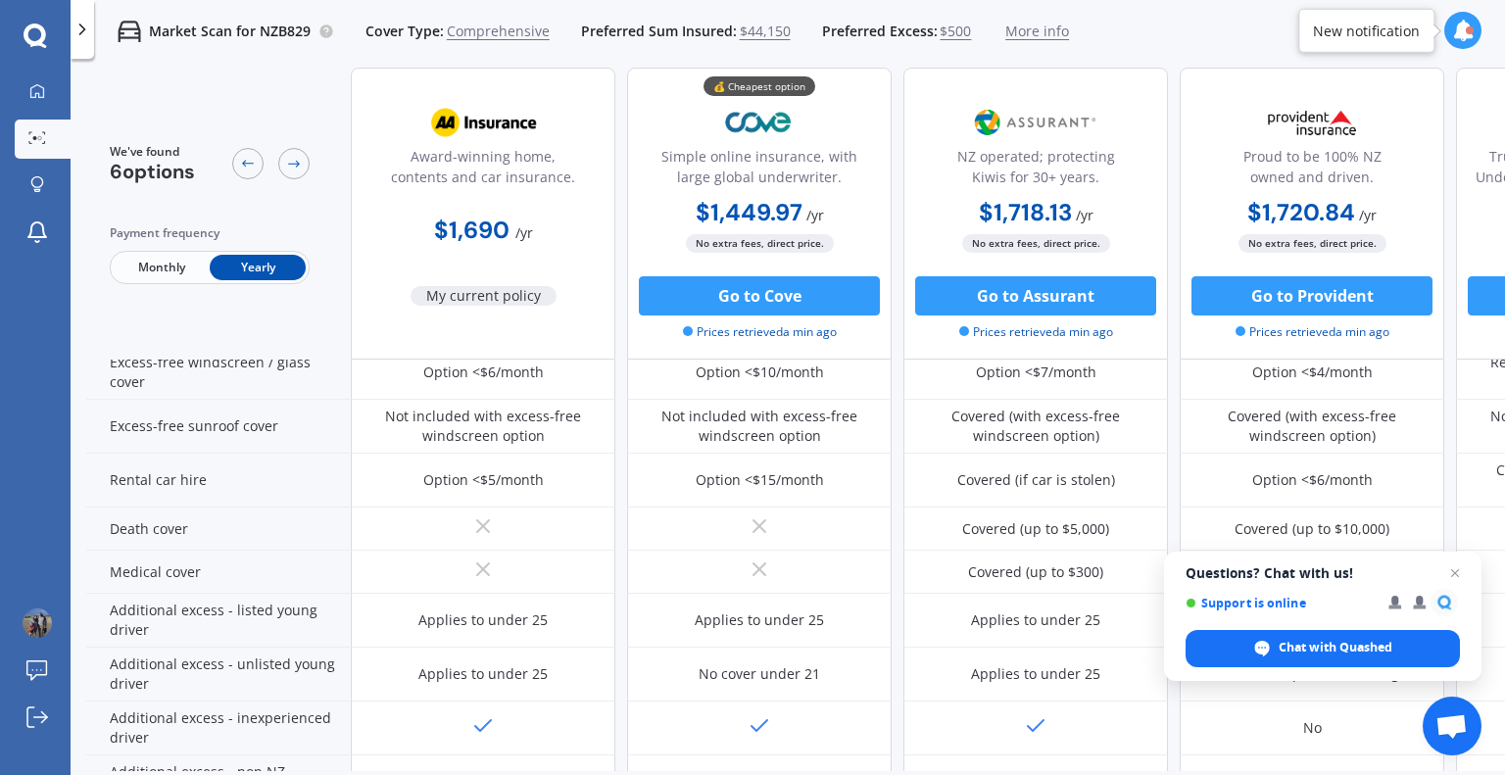
scroll to position [905, 0]
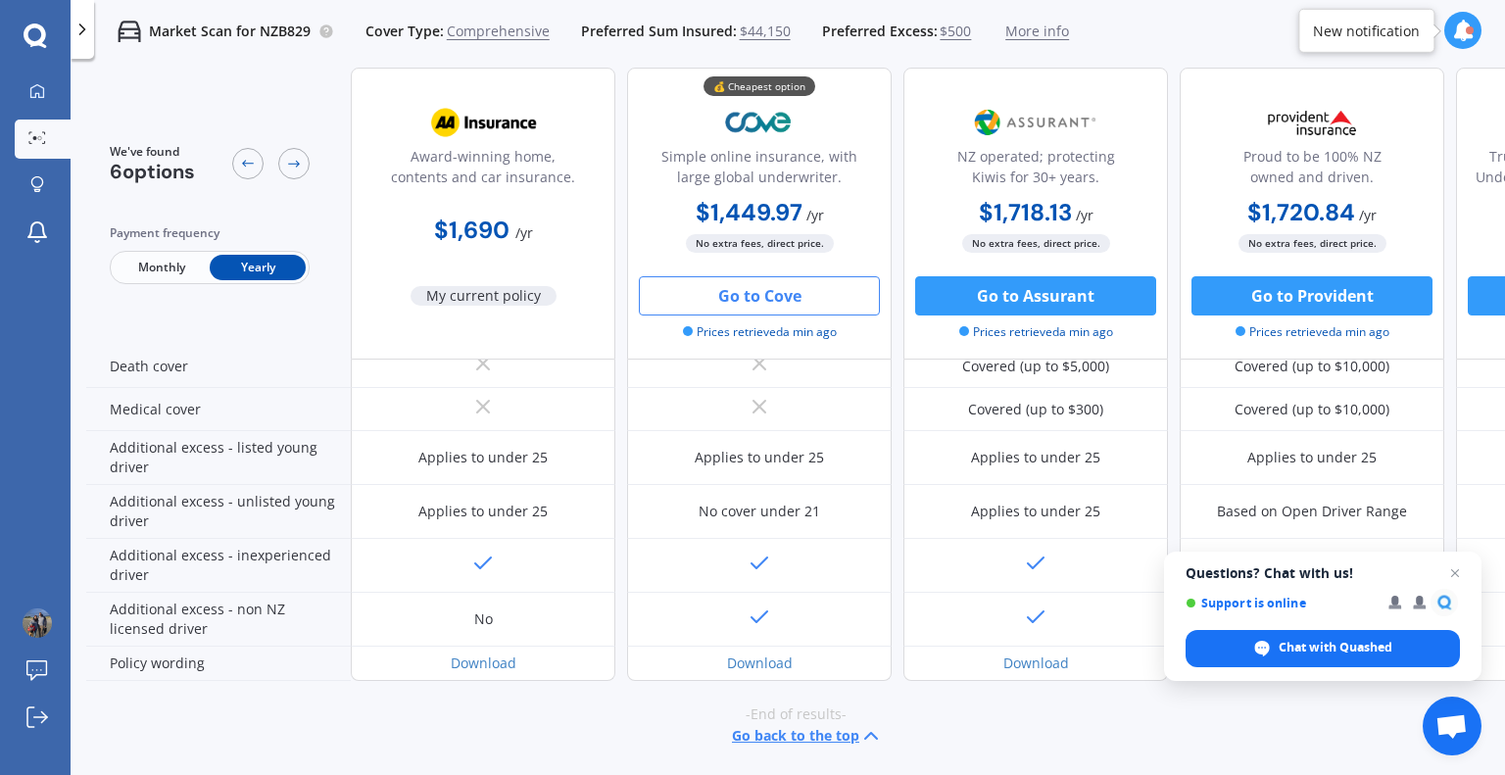
click at [799, 296] on button "Go to Cove" at bounding box center [759, 295] width 241 height 39
